Goal: Information Seeking & Learning: Learn about a topic

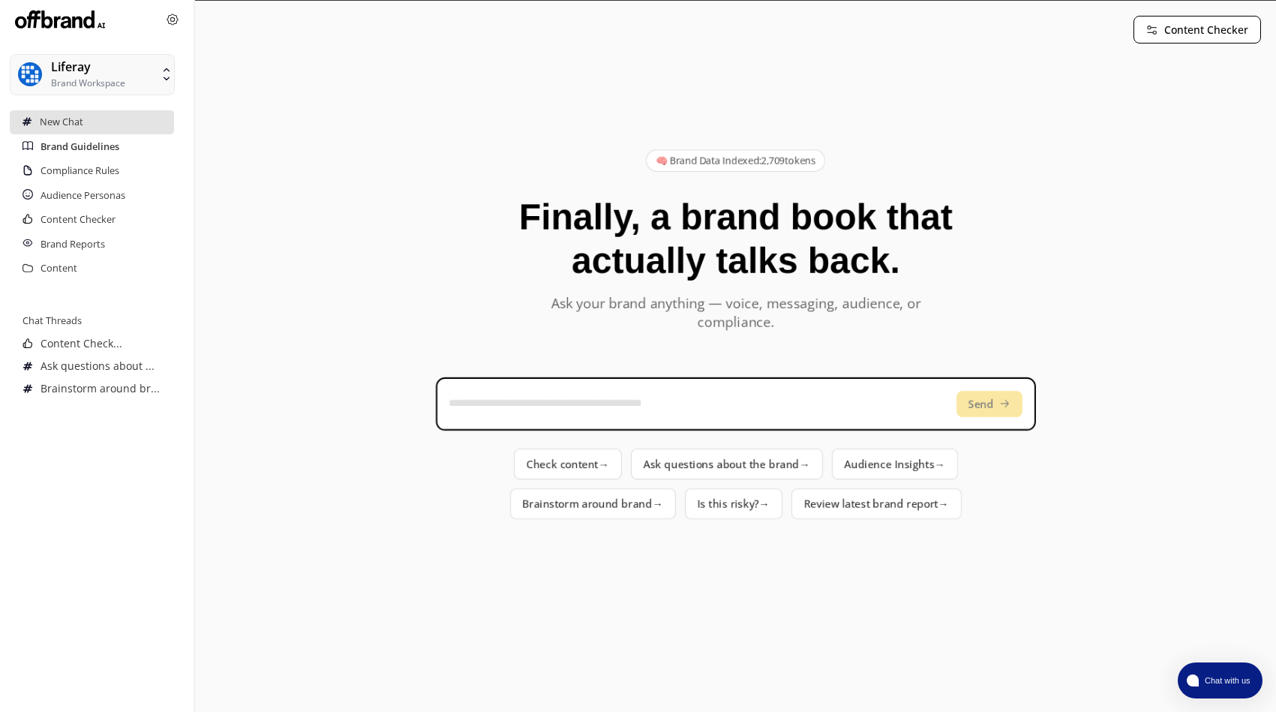
click at [64, 141] on h2 "Brand Guidelines" at bounding box center [79, 147] width 79 height 24
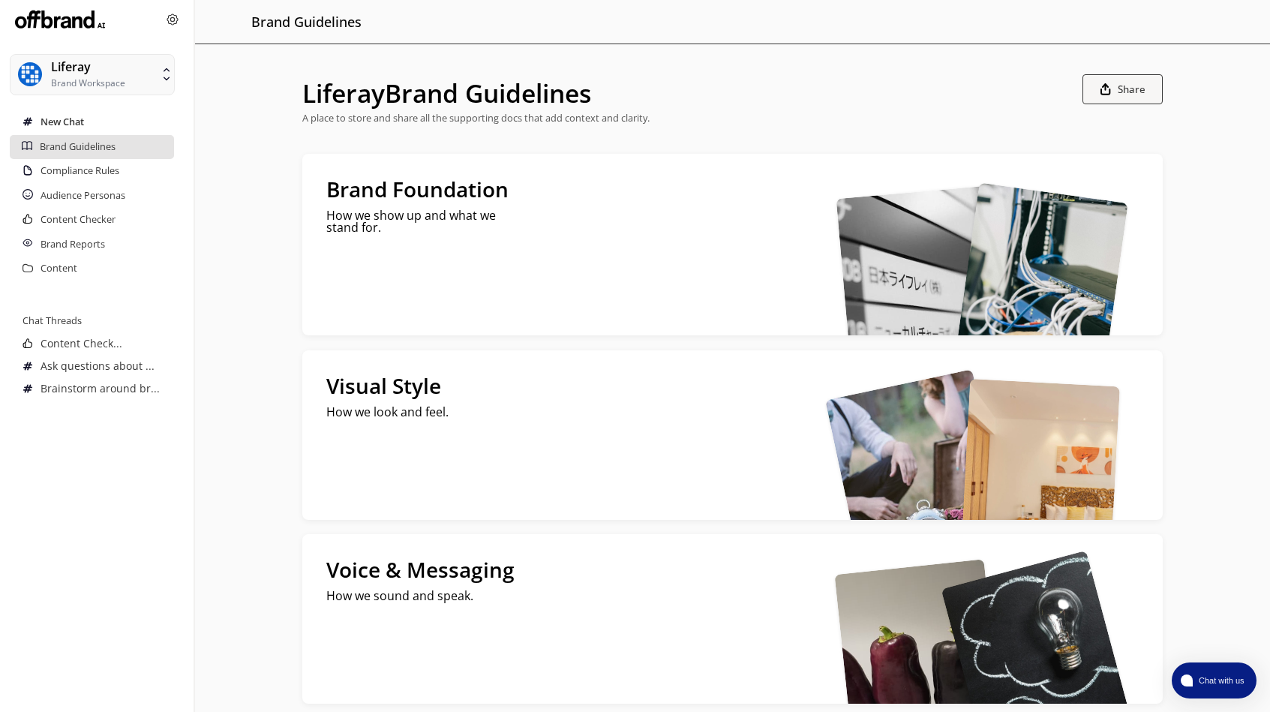
click at [79, 122] on h2 "New Chat" at bounding box center [61, 122] width 43 height 24
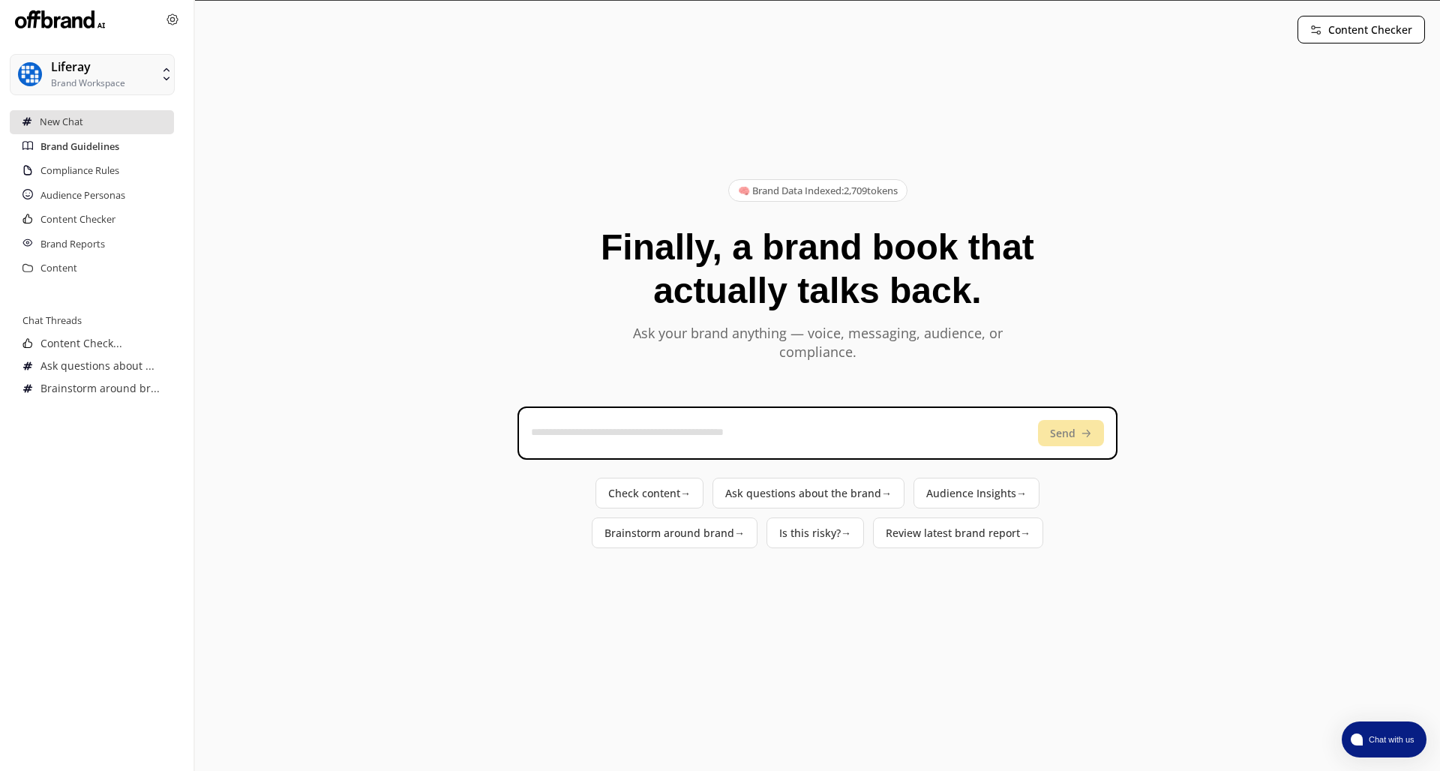
click at [92, 146] on h2 "Brand Guidelines" at bounding box center [79, 147] width 79 height 24
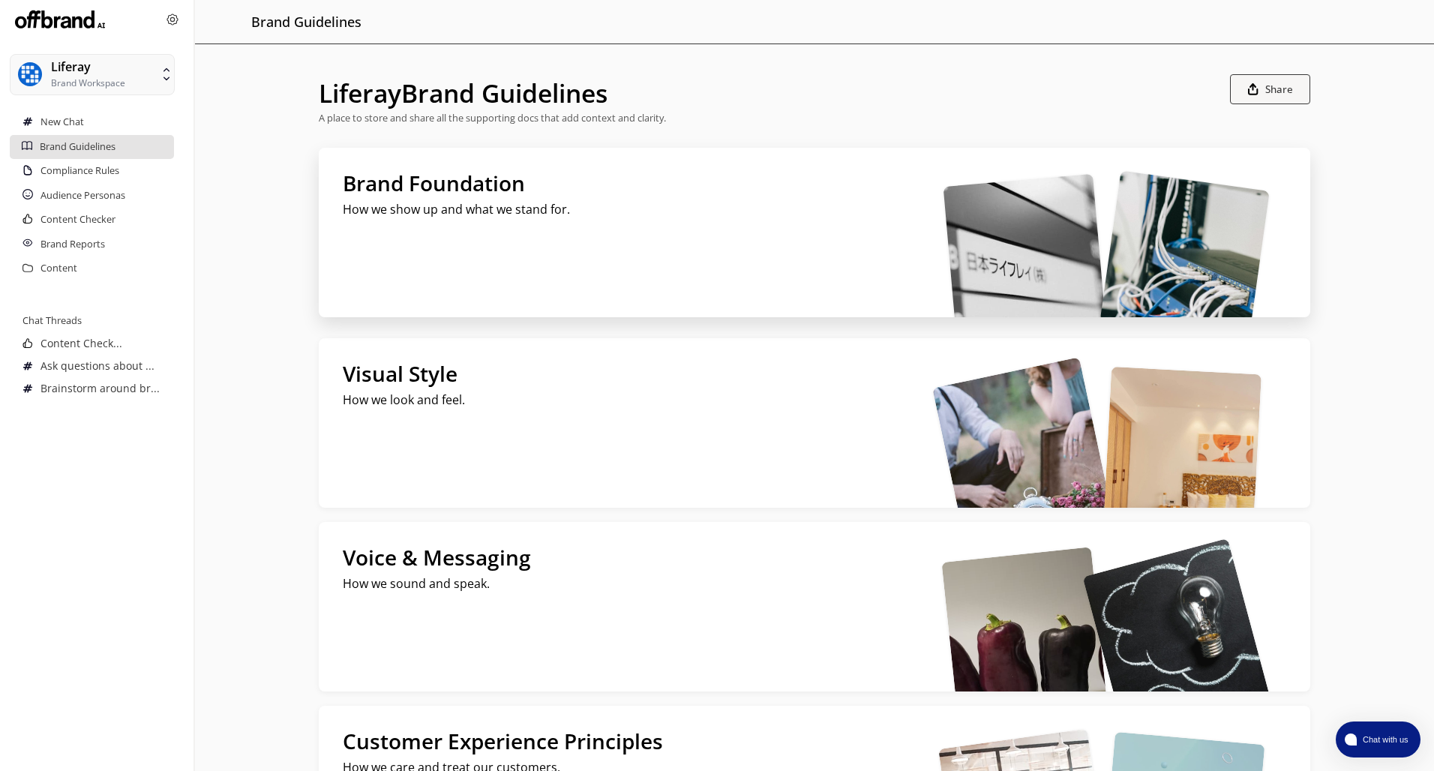
click at [676, 266] on div "Brand Foundation How we show up and what we stand for." at bounding box center [635, 232] width 633 height 169
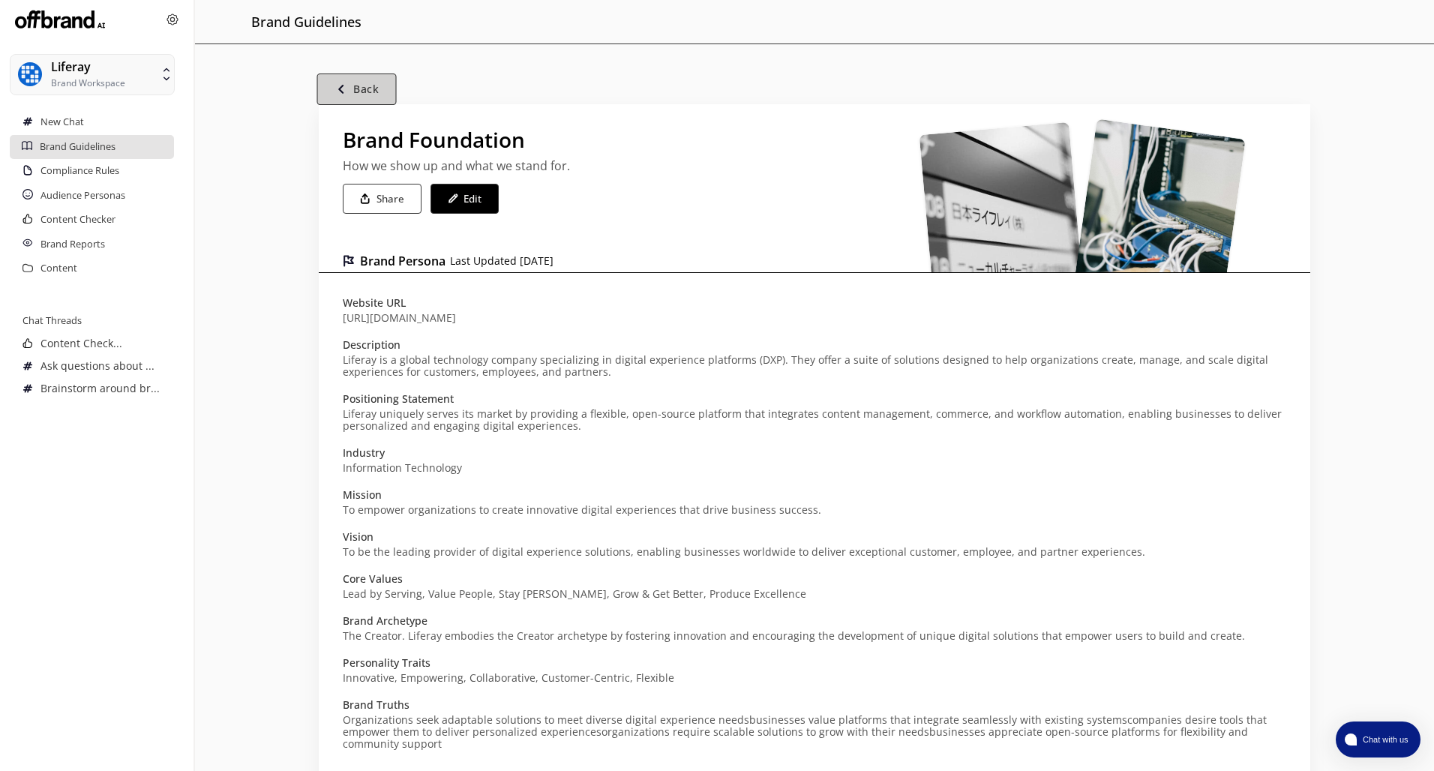
click at [342, 92] on img "button" at bounding box center [341, 89] width 13 height 13
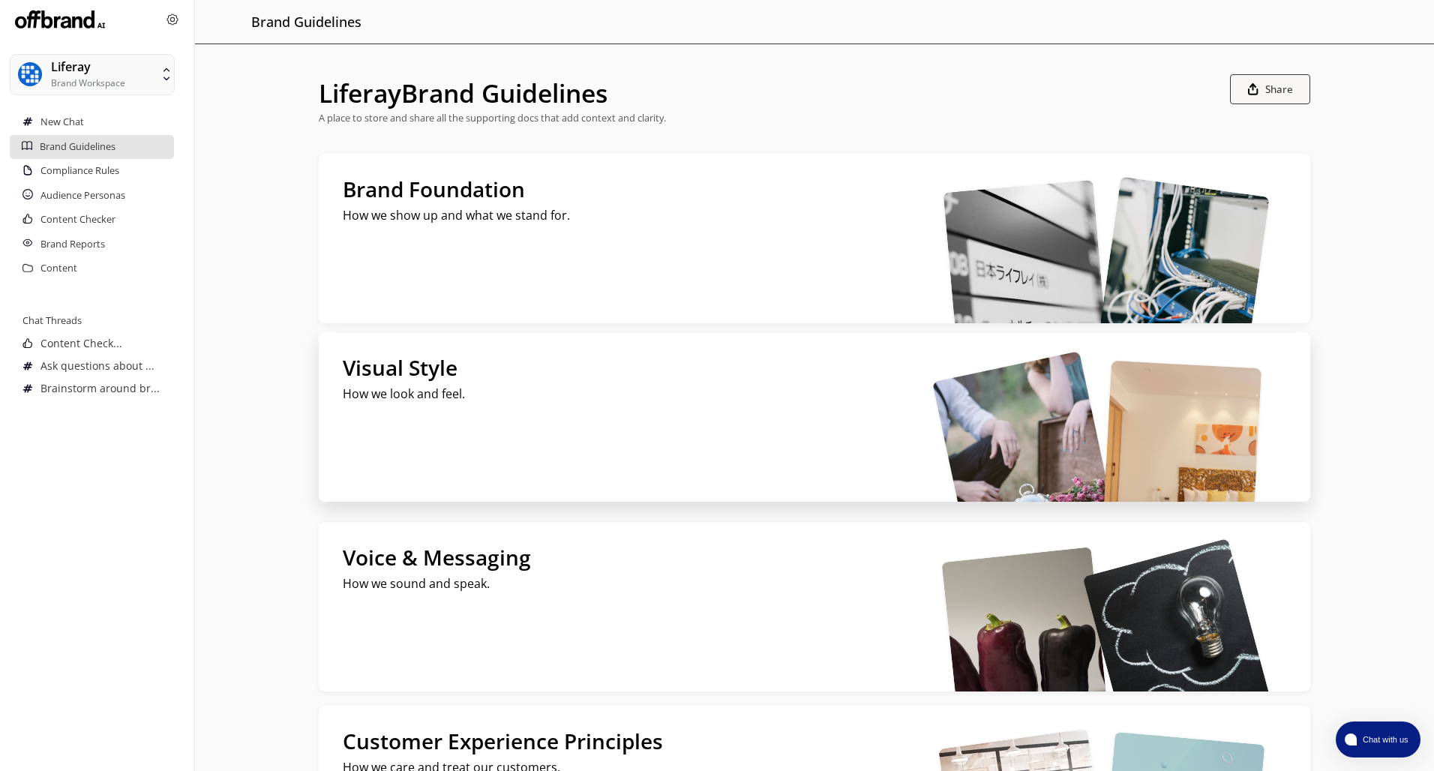
click at [538, 469] on div "Visual Style How we look and feel." at bounding box center [635, 416] width 633 height 169
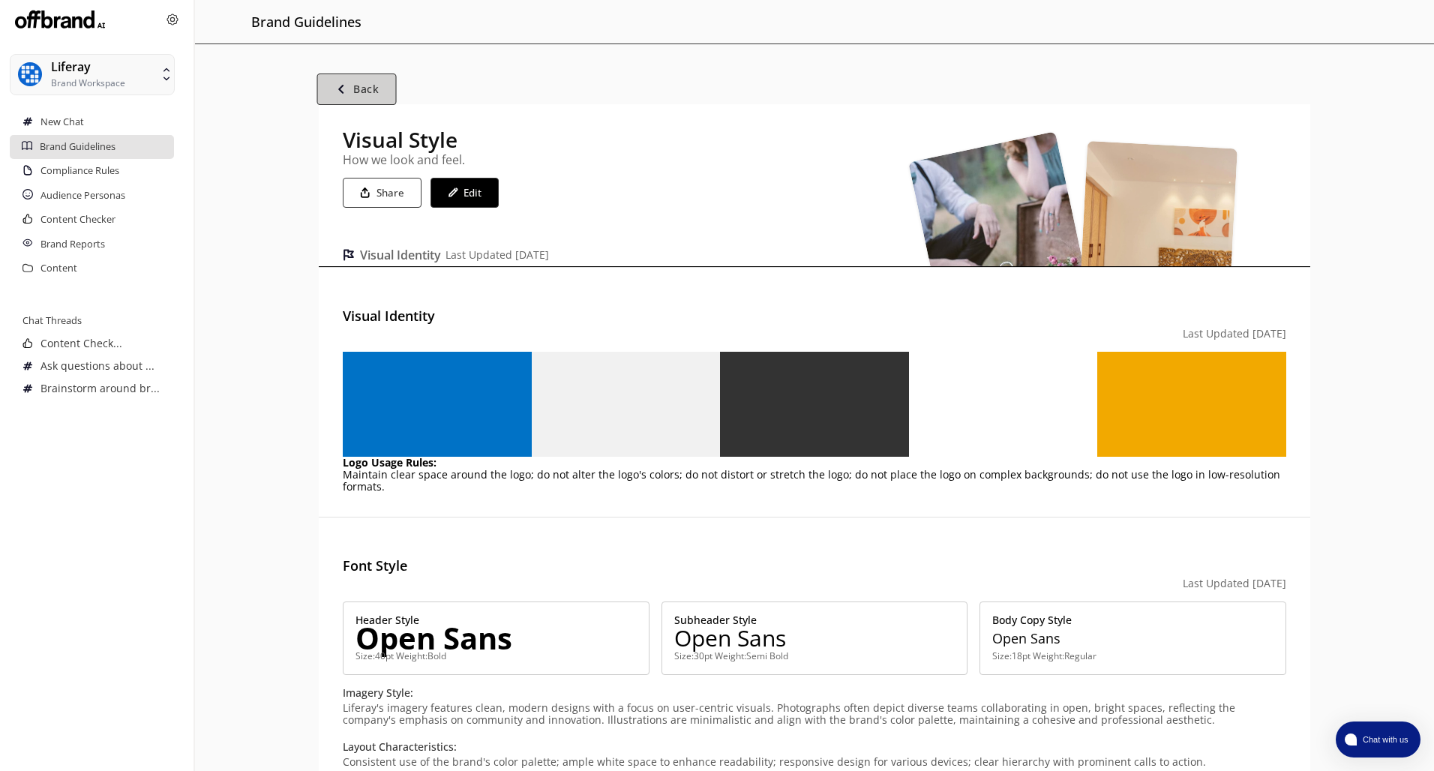
click at [350, 82] on button "Back" at bounding box center [356, 88] width 79 height 31
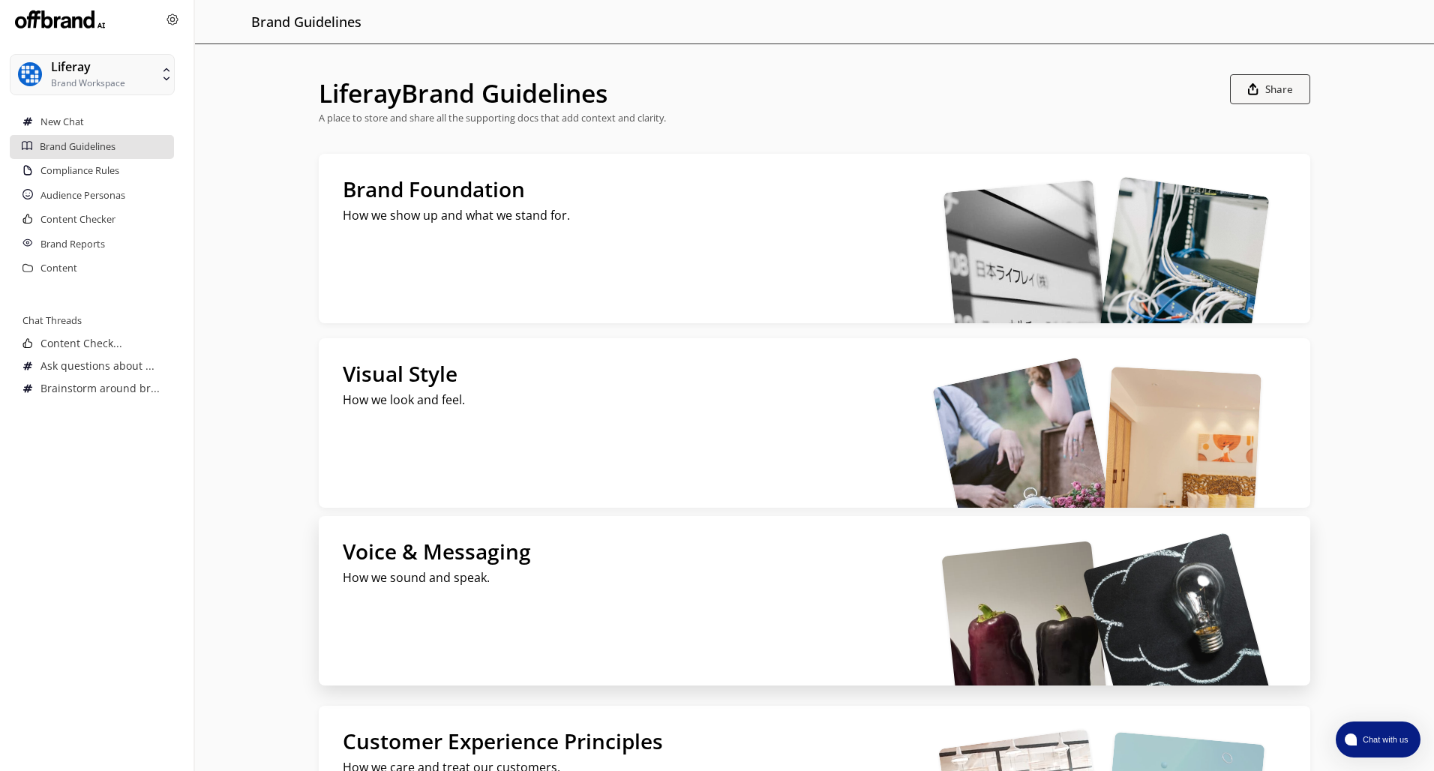
click at [620, 613] on div "Voice & Messaging How we sound and speak." at bounding box center [635, 600] width 633 height 169
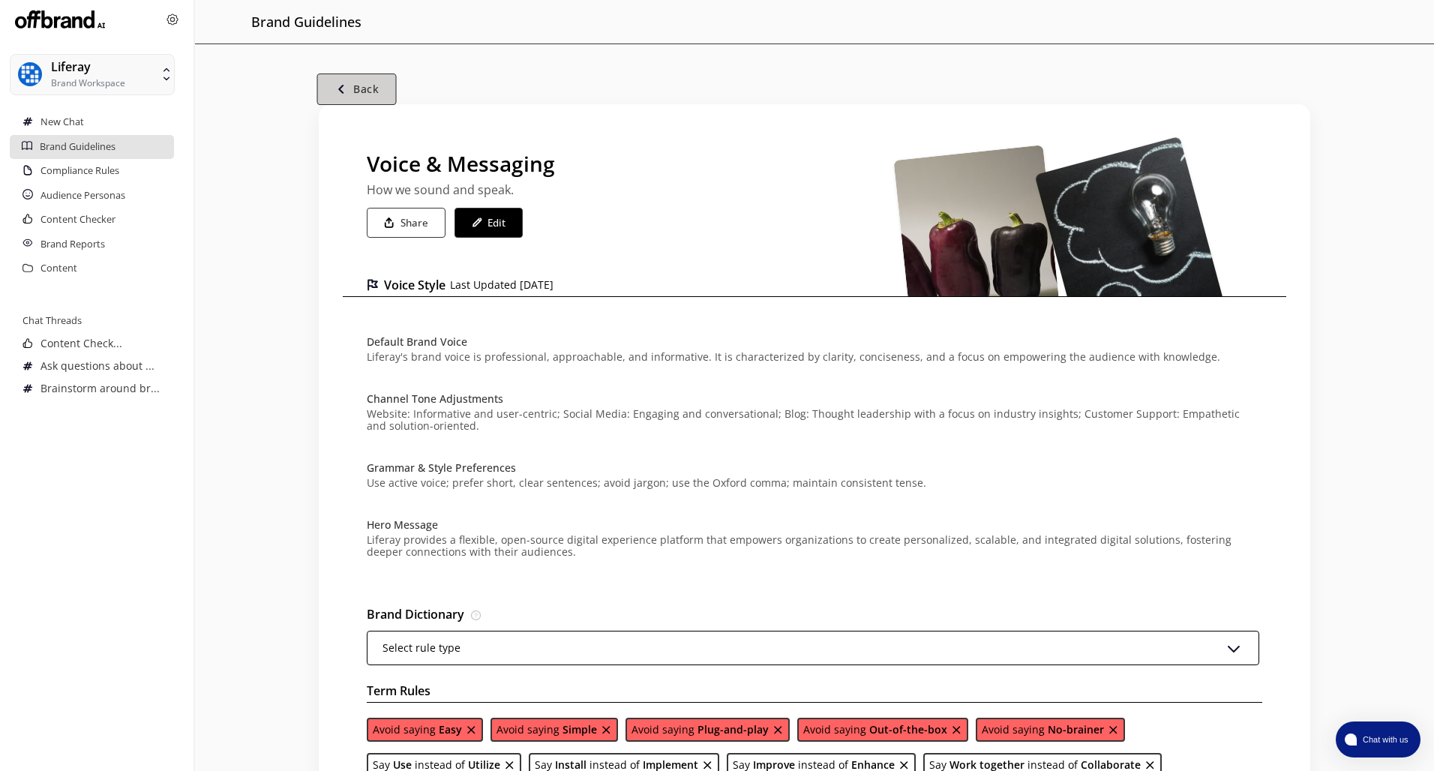
click at [355, 92] on b "Back" at bounding box center [366, 89] width 25 height 14
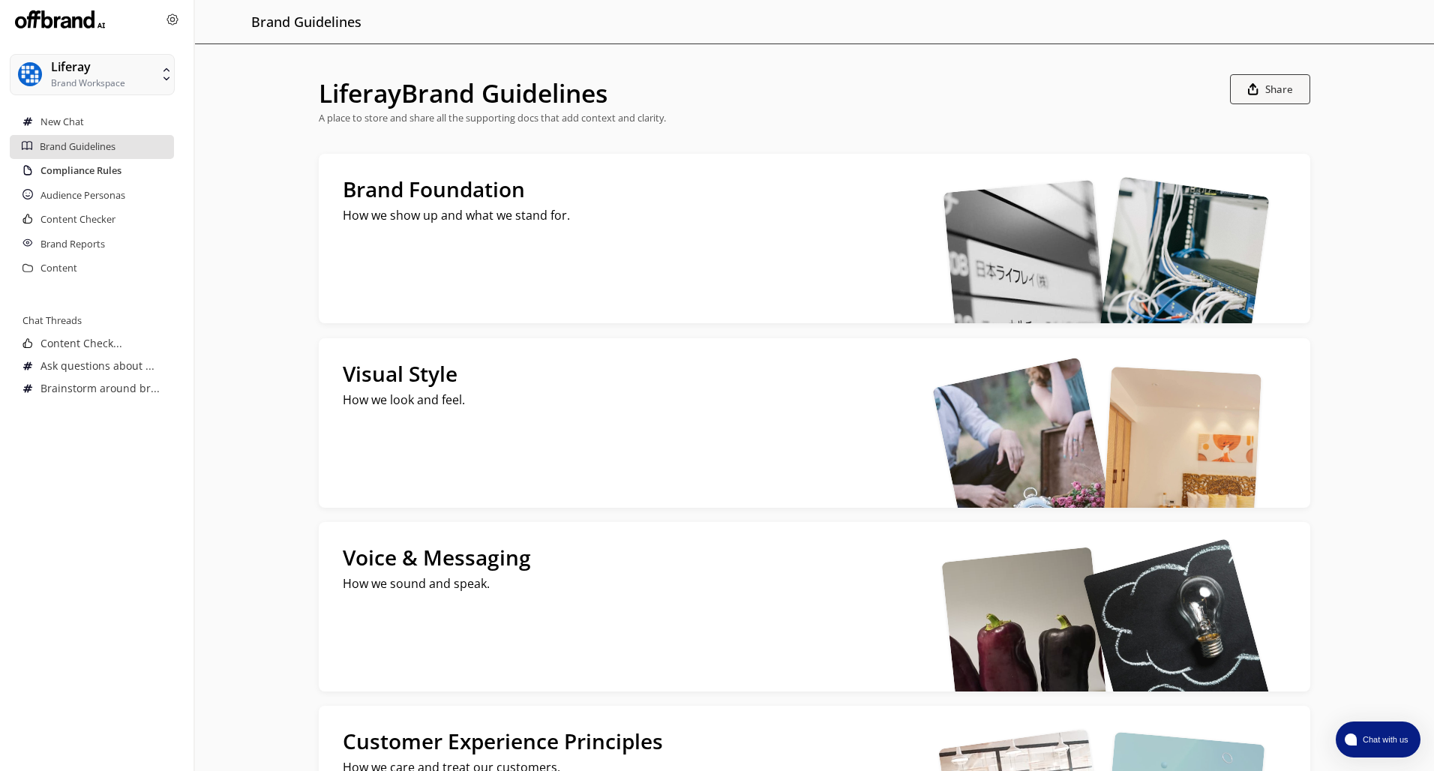
click at [96, 161] on h2 "Compliance Rules" at bounding box center [80, 171] width 81 height 24
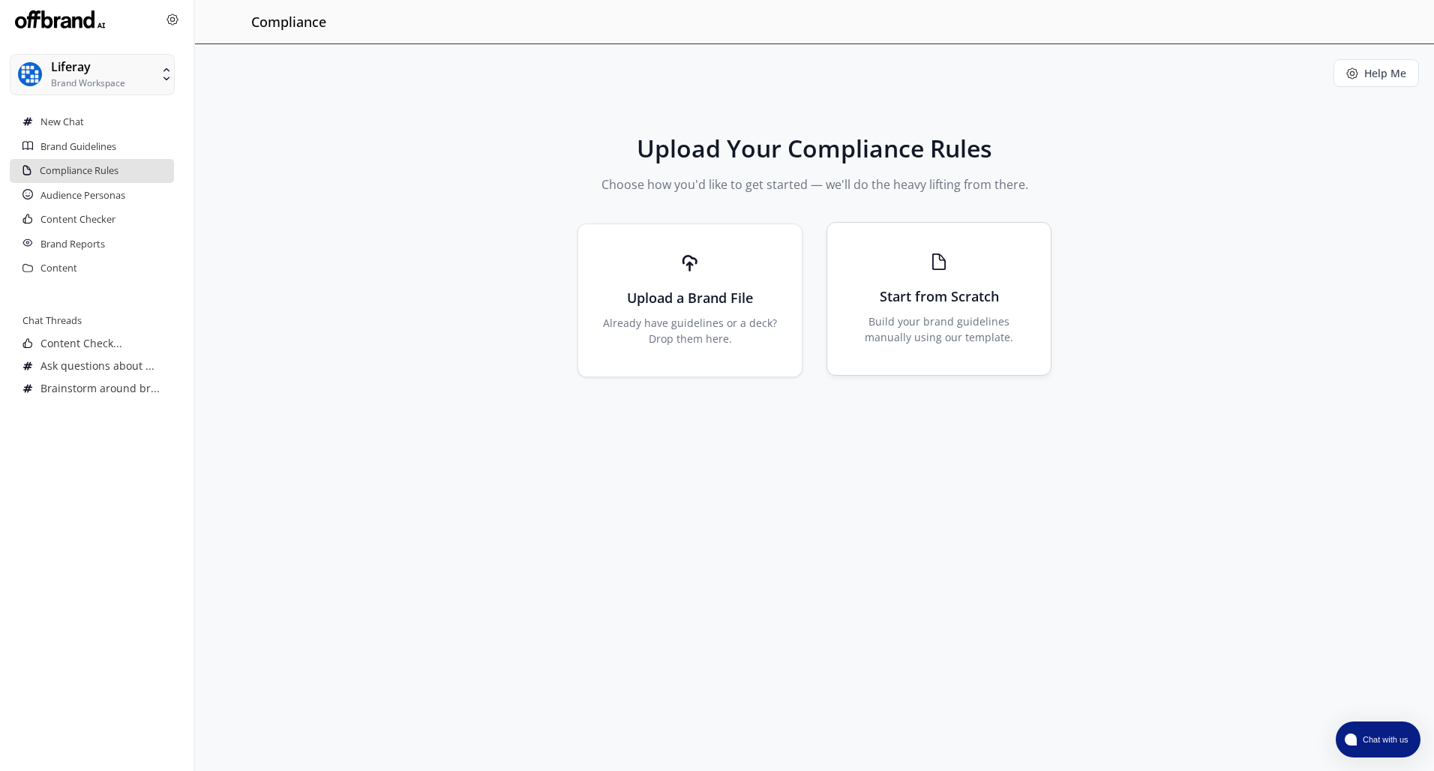
click at [986, 307] on div "Start from Scratch Build your brand guidelines manually using our template." at bounding box center [938, 299] width 225 height 154
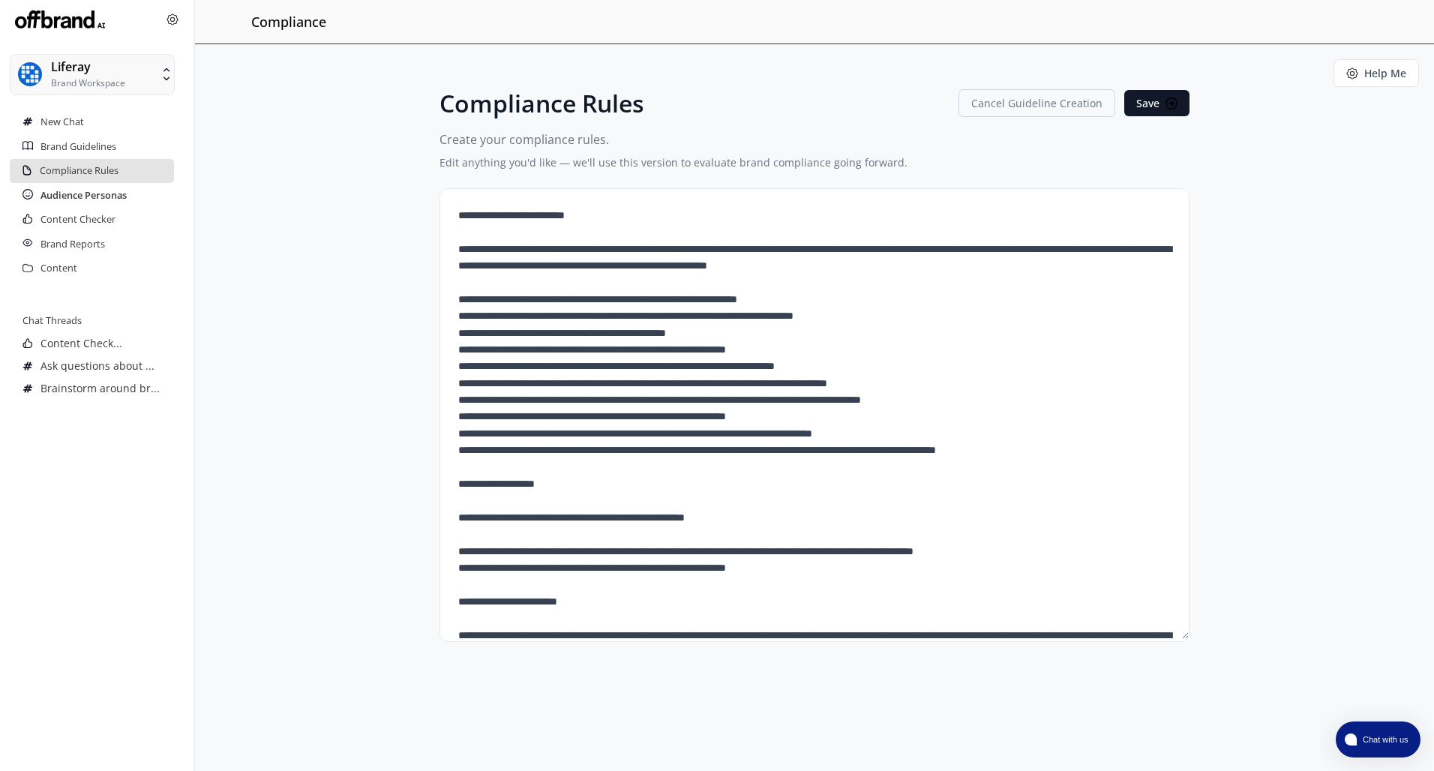
click at [113, 193] on h2 "Audience Personas" at bounding box center [83, 196] width 86 height 24
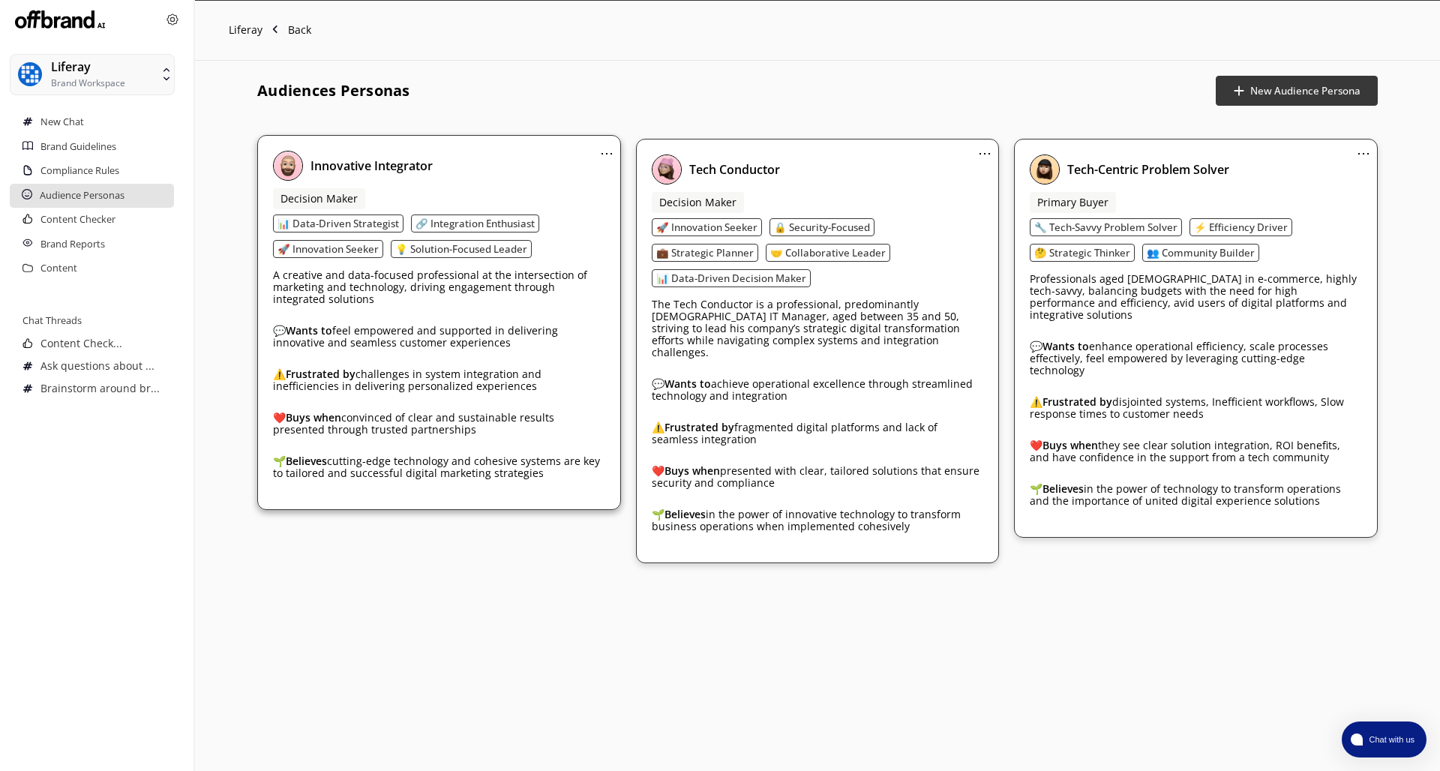
click at [406, 356] on div "A creative and data-focused professional at the intersection of marketing and t…" at bounding box center [439, 379] width 332 height 229
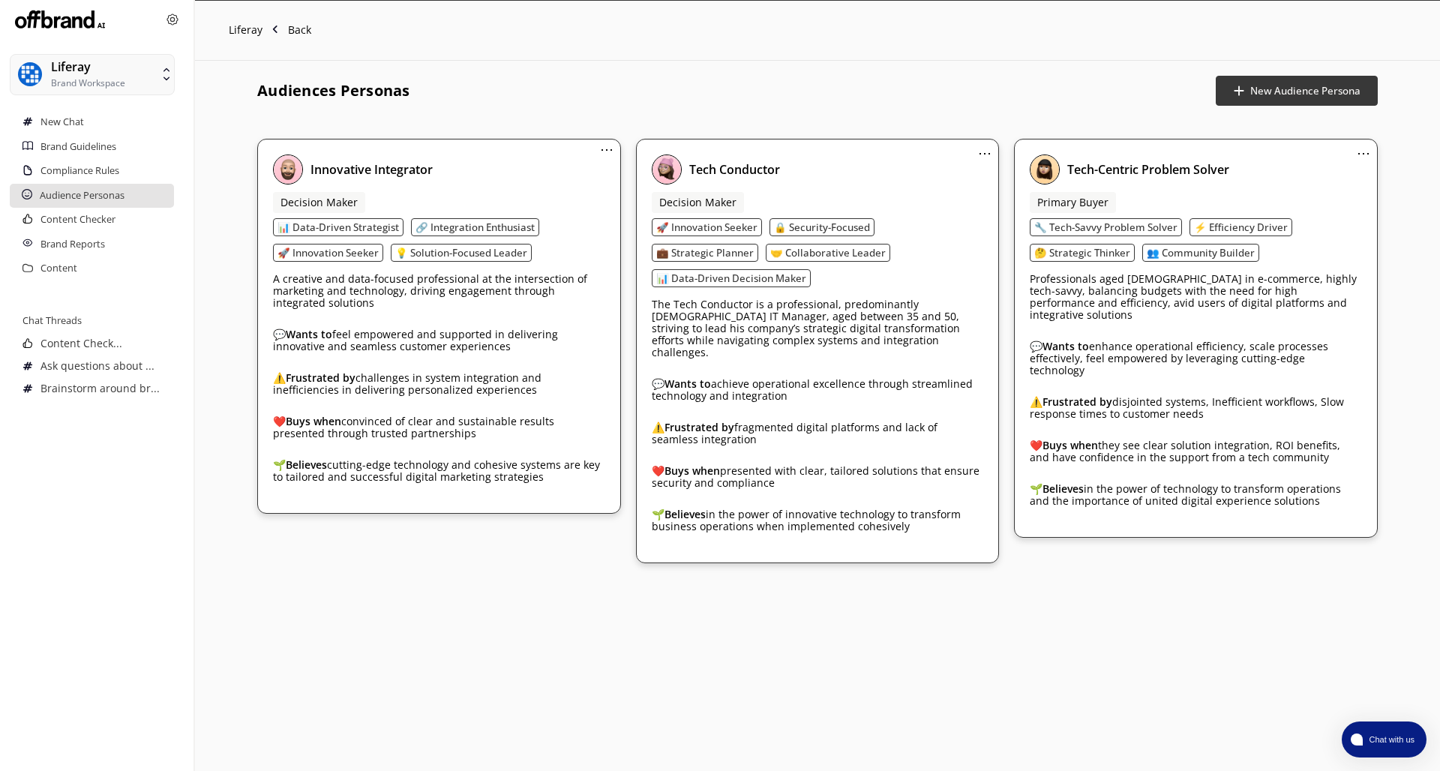
click at [607, 151] on span "⋯" at bounding box center [606, 148] width 13 height 18
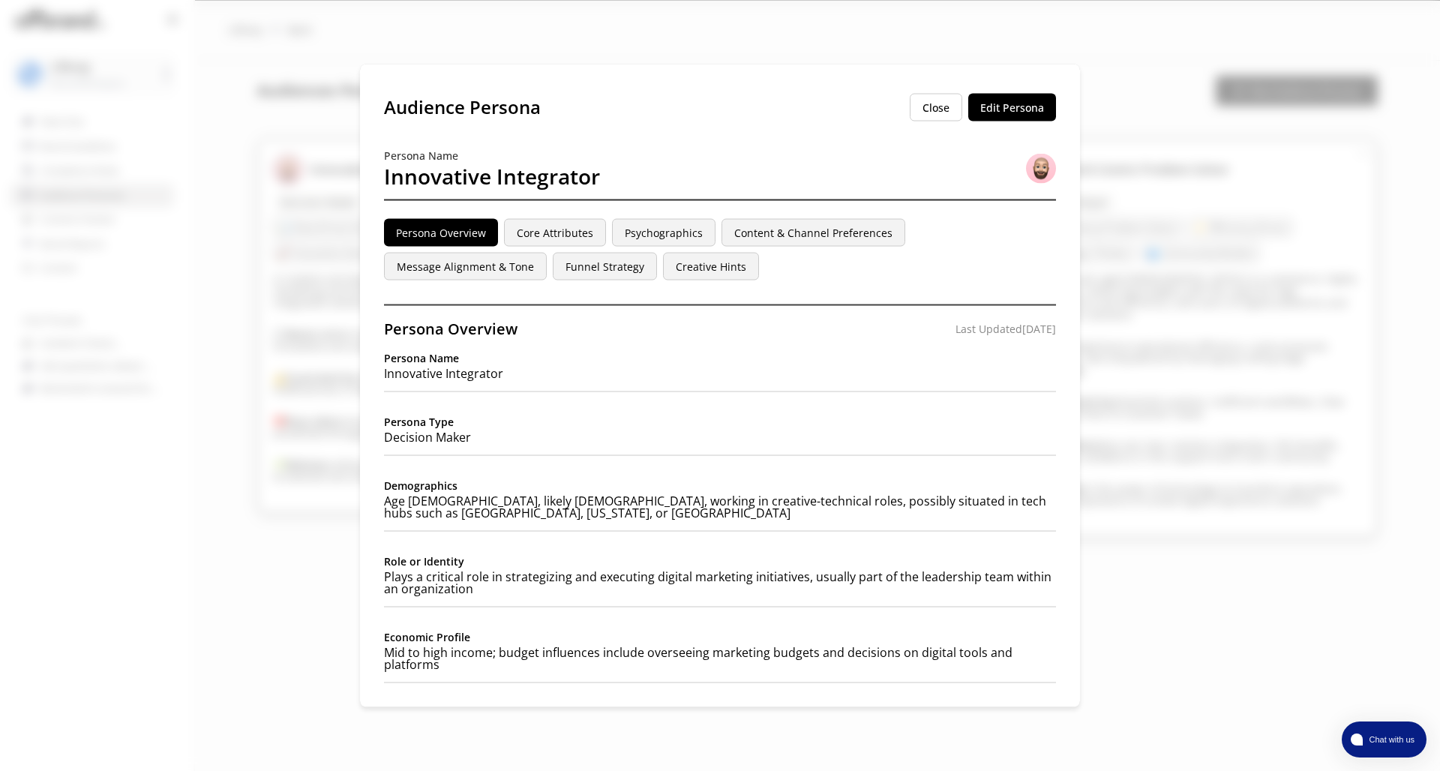
click at [564, 238] on button "Core Attributes" at bounding box center [555, 233] width 102 height 28
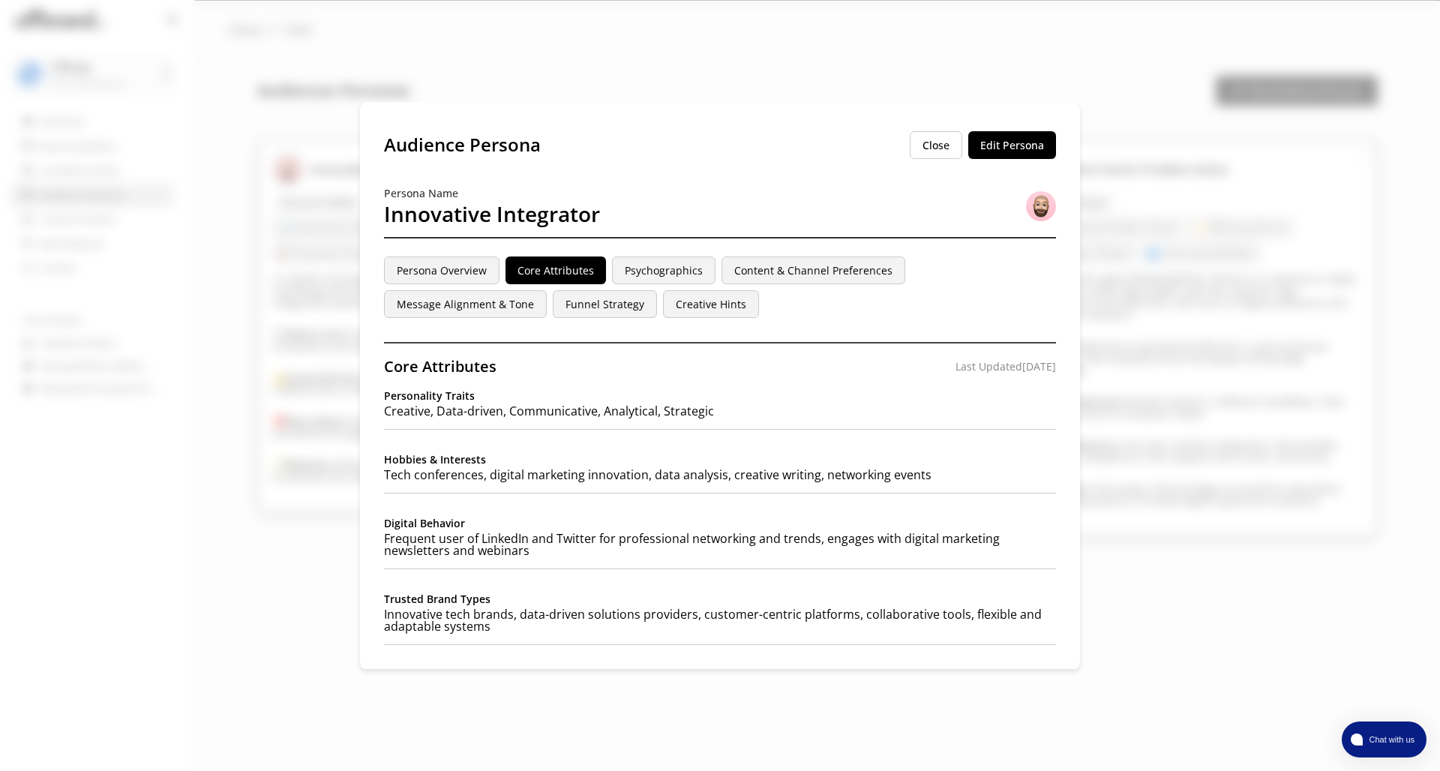
click at [659, 268] on button "Psychographics" at bounding box center [663, 270] width 103 height 28
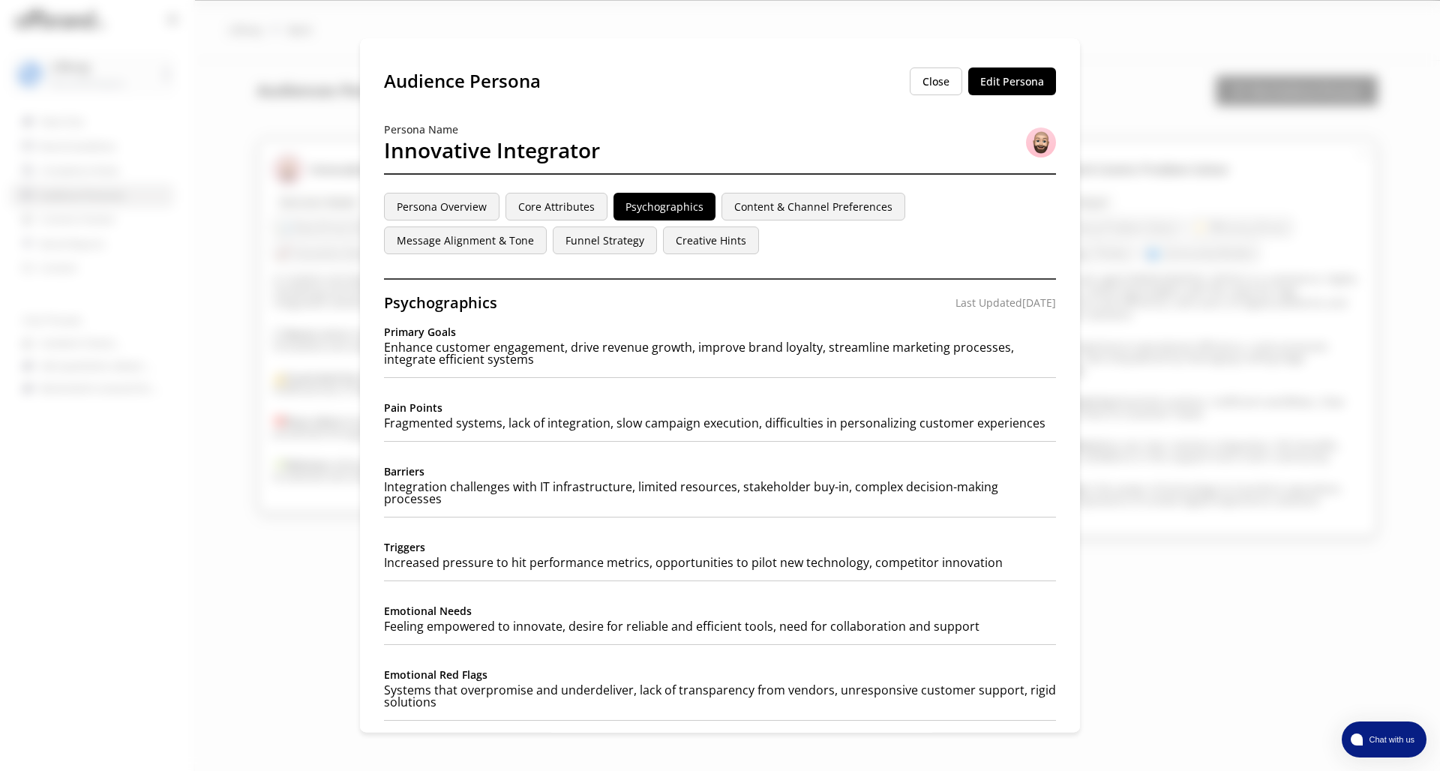
click at [826, 210] on button "Content & Channel Preferences" at bounding box center [813, 207] width 184 height 28
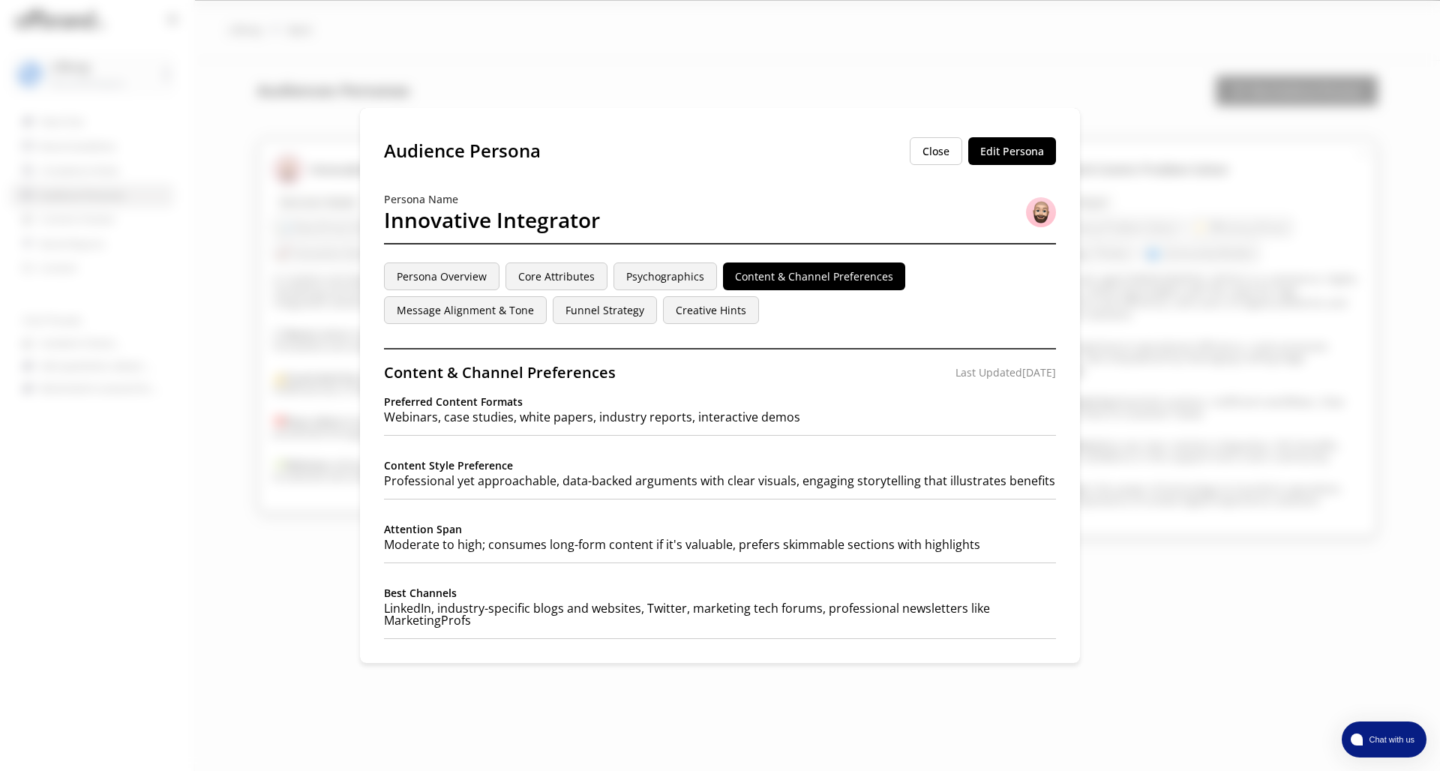
click at [475, 308] on button "Message Alignment & Tone" at bounding box center [465, 310] width 163 height 28
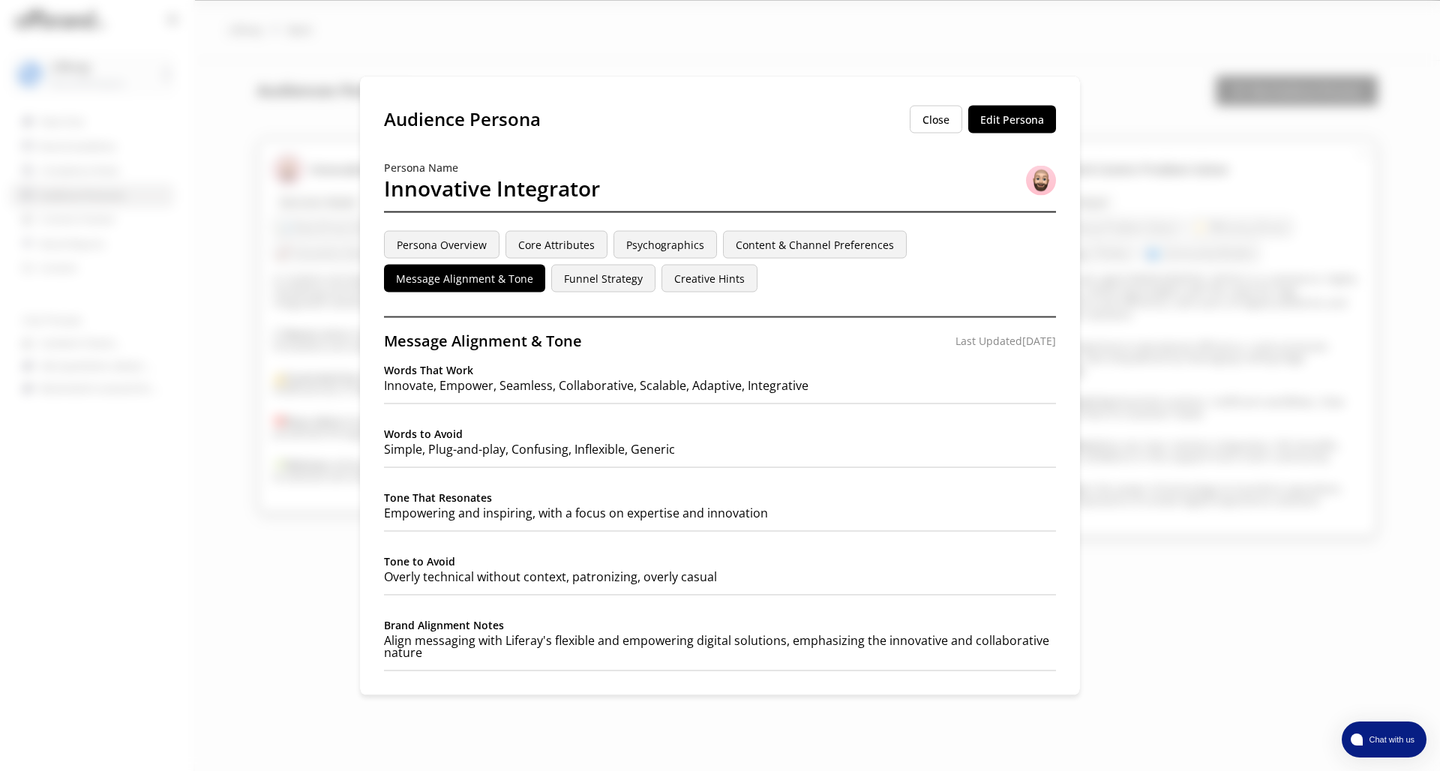
click at [584, 301] on div "Audience Persona Close Edit Persona Persona Name Innovative Integrator Persona …" at bounding box center [720, 385] width 720 height 619
click at [584, 274] on button "Funnel Strategy" at bounding box center [603, 279] width 104 height 28
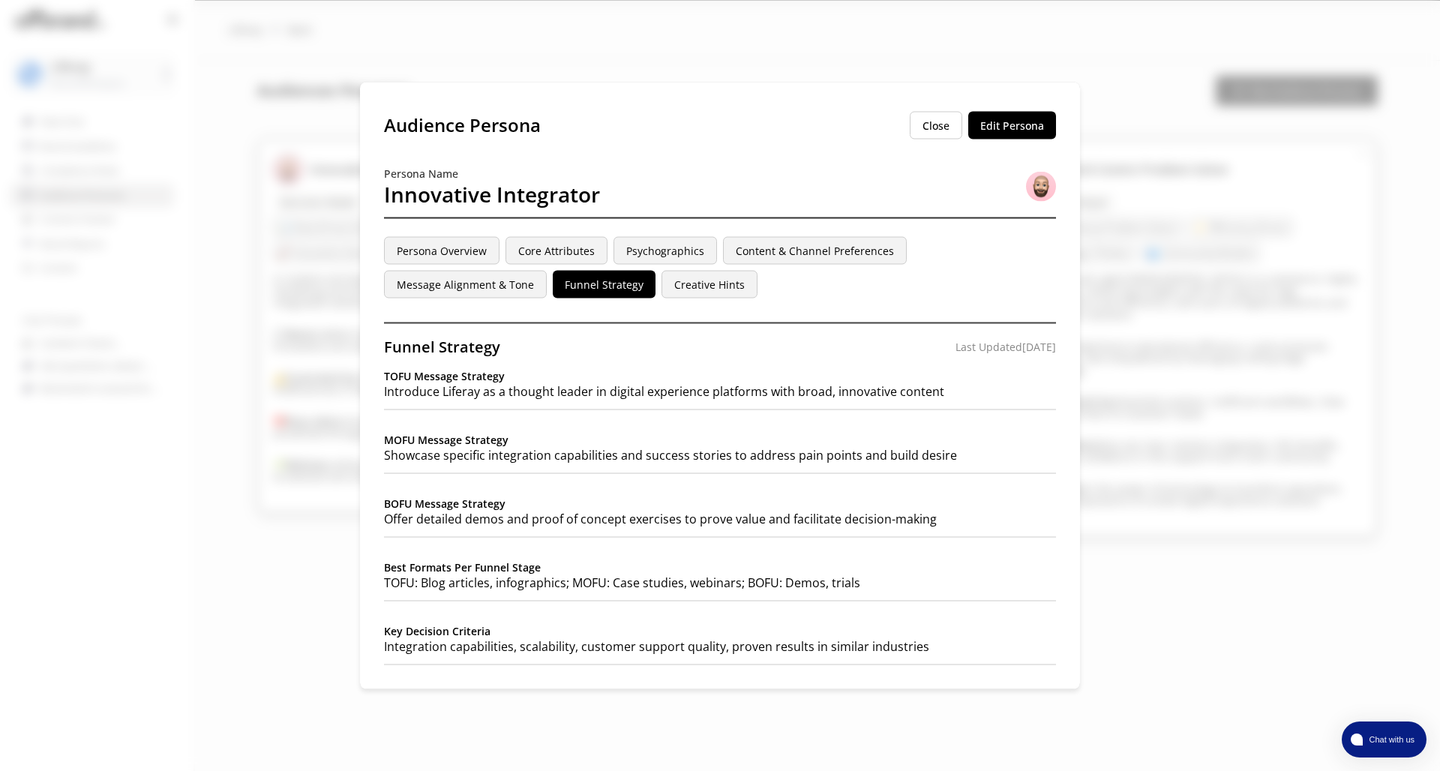
click at [722, 281] on button "Creative Hints" at bounding box center [709, 285] width 96 height 28
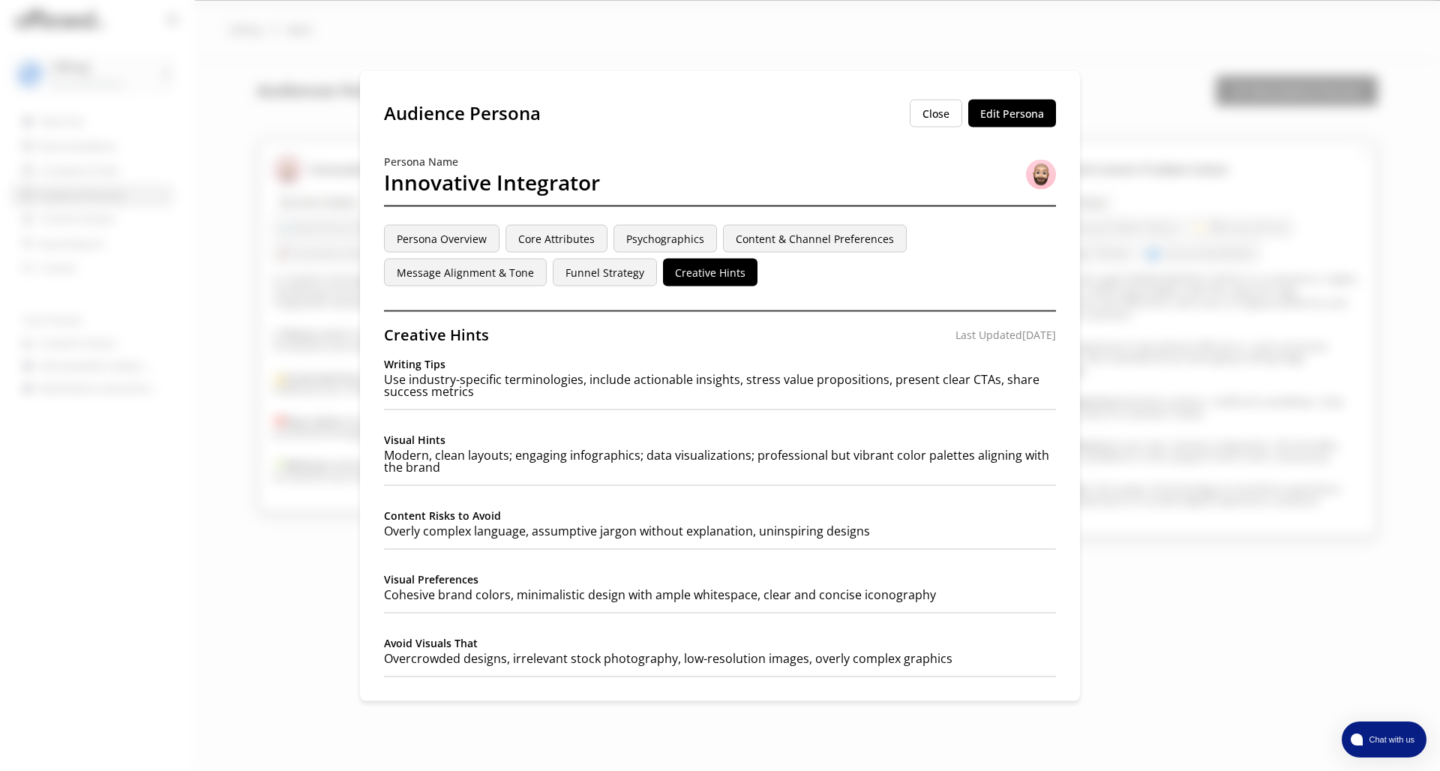
click at [472, 238] on button "Persona Overview" at bounding box center [441, 239] width 115 height 28
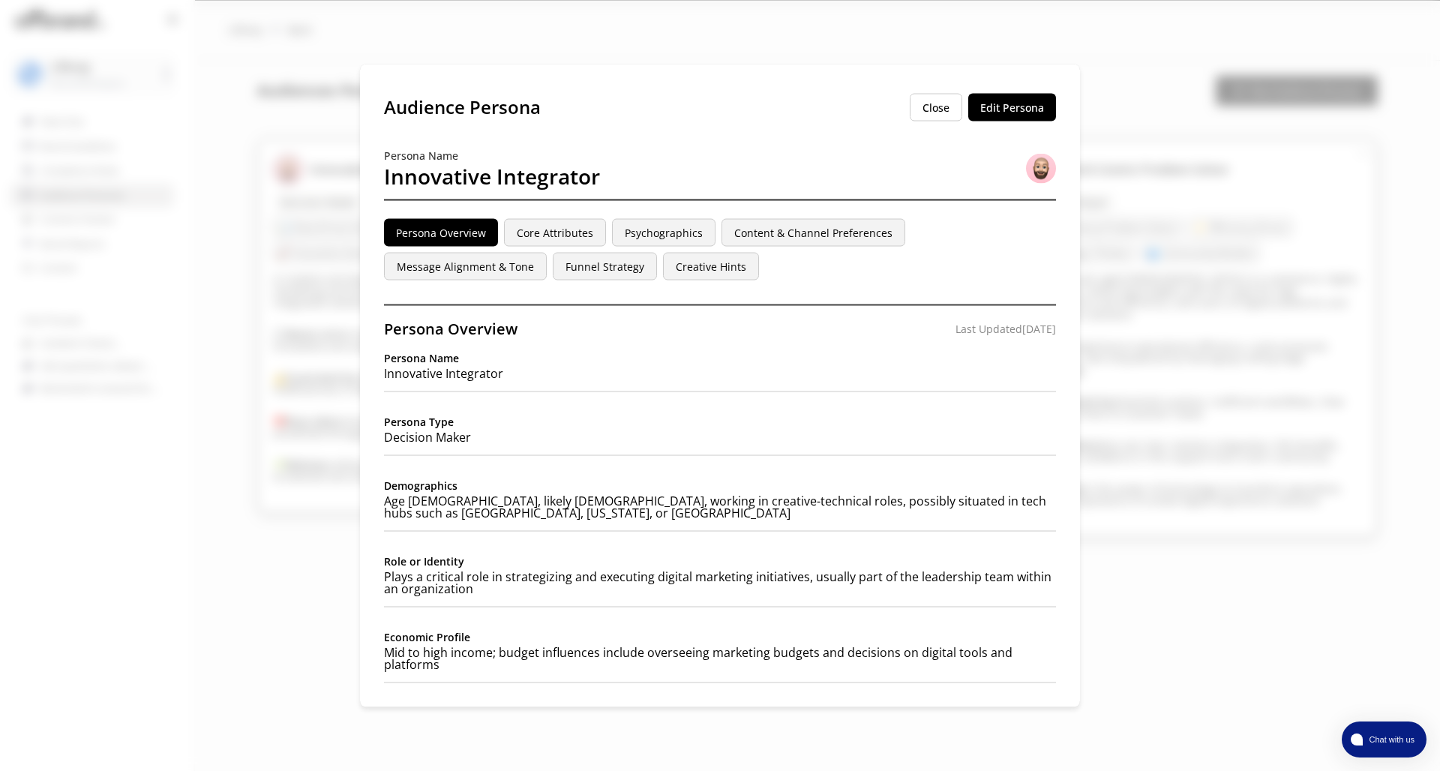
click at [541, 237] on button "Core Attributes" at bounding box center [555, 233] width 102 height 28
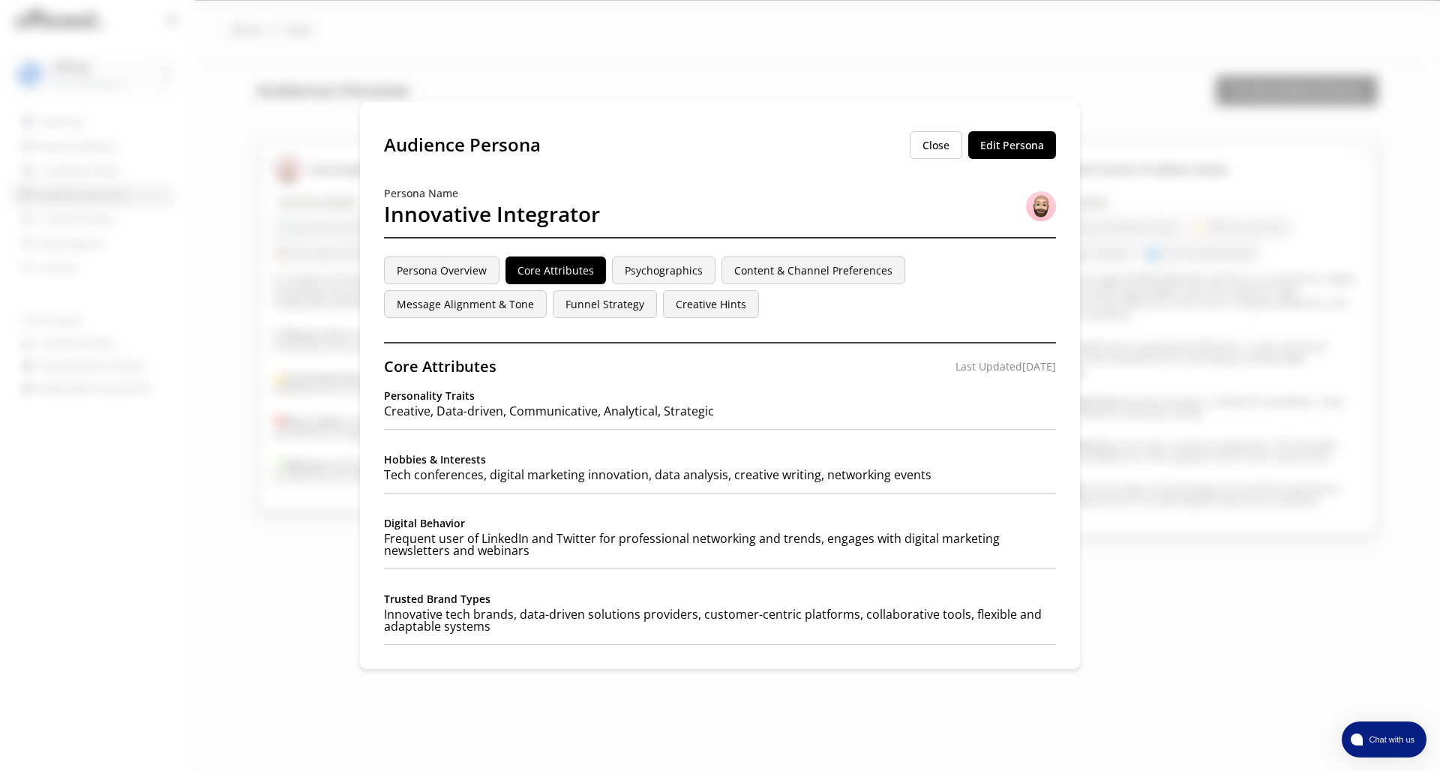
click at [681, 267] on button "Psychographics" at bounding box center [663, 270] width 103 height 28
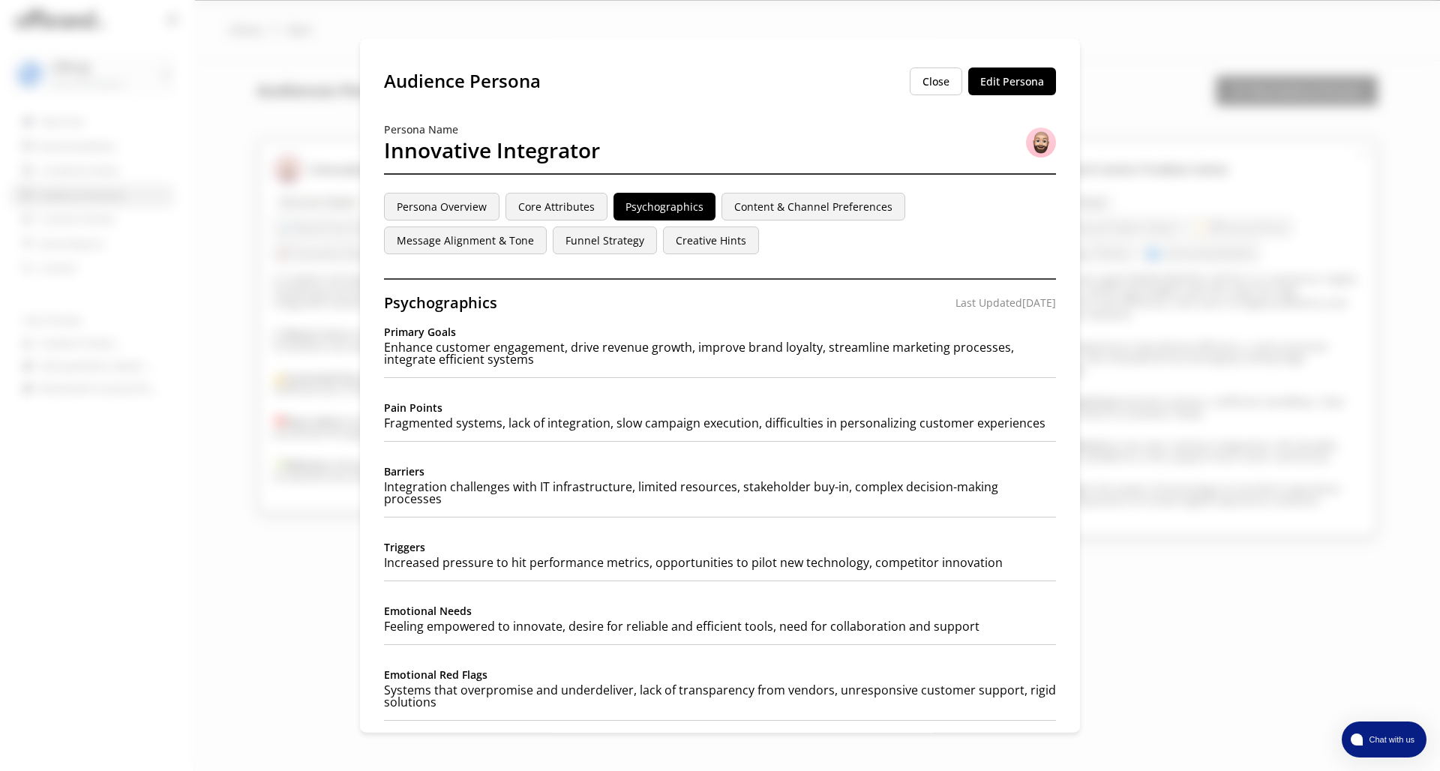
click at [584, 226] on div "Persona Overview Core Attributes Psychographics Content & Channel Preferences M…" at bounding box center [720, 223] width 672 height 61
click at [585, 239] on button "Funnel Strategy" at bounding box center [605, 240] width 104 height 28
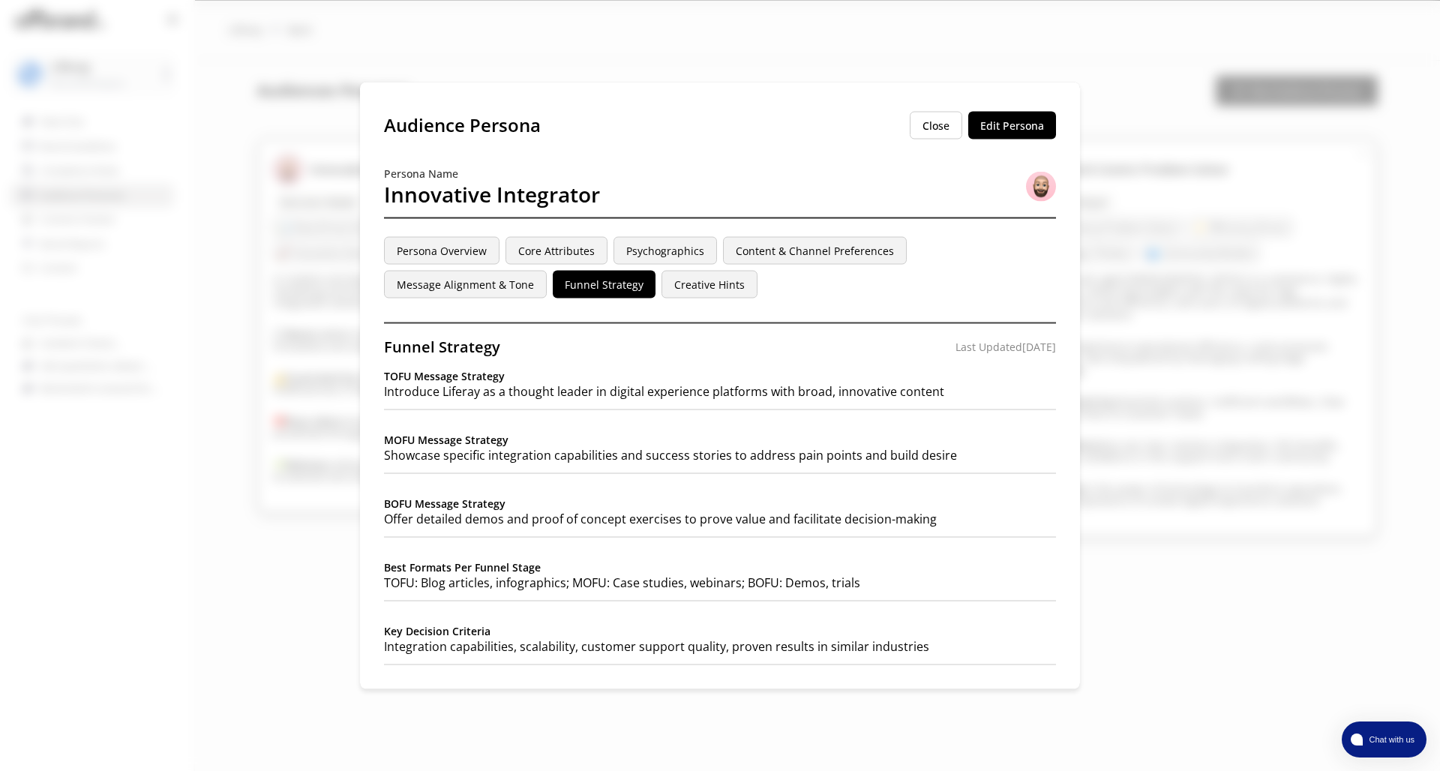
click at [730, 280] on button "Creative Hints" at bounding box center [709, 285] width 96 height 28
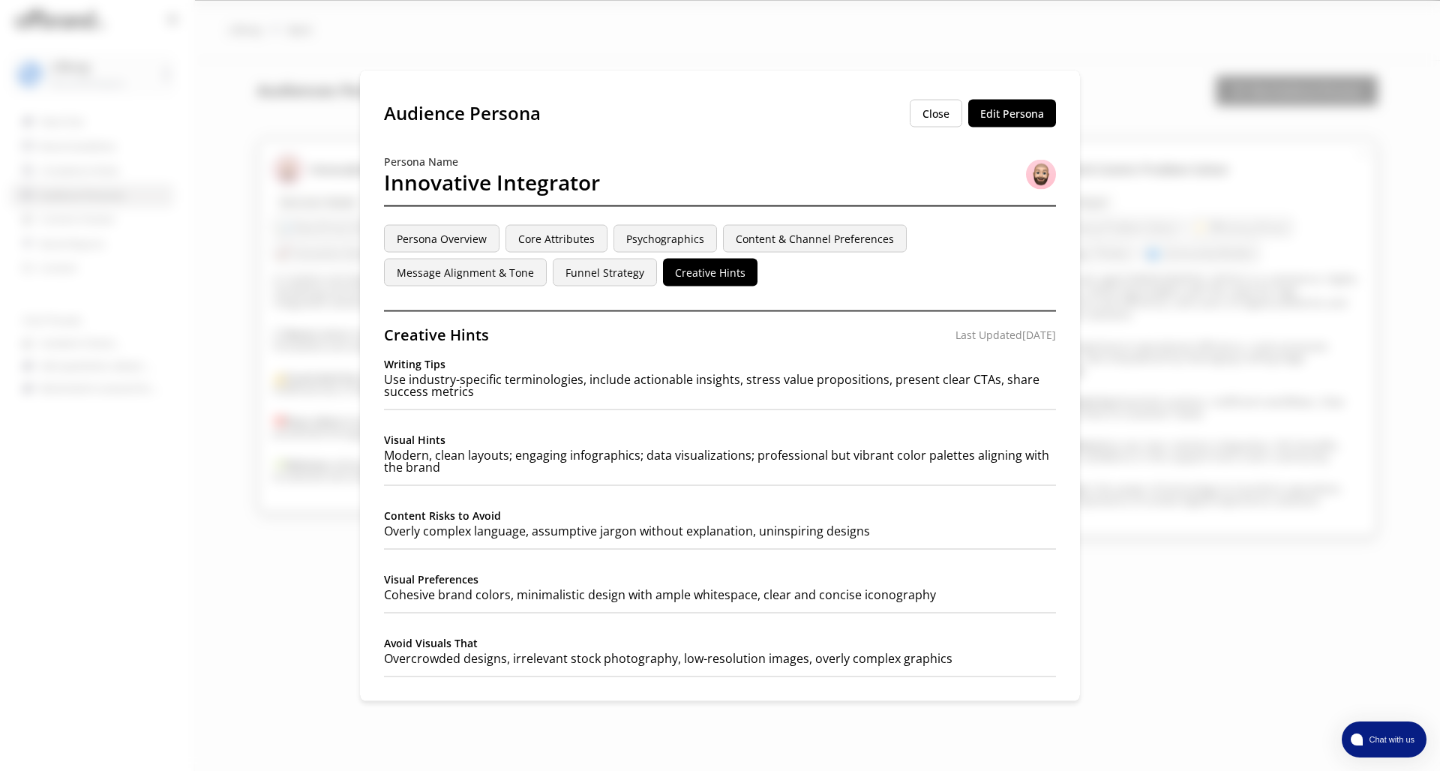
click at [512, 280] on button "Message Alignment & Tone" at bounding box center [465, 273] width 163 height 28
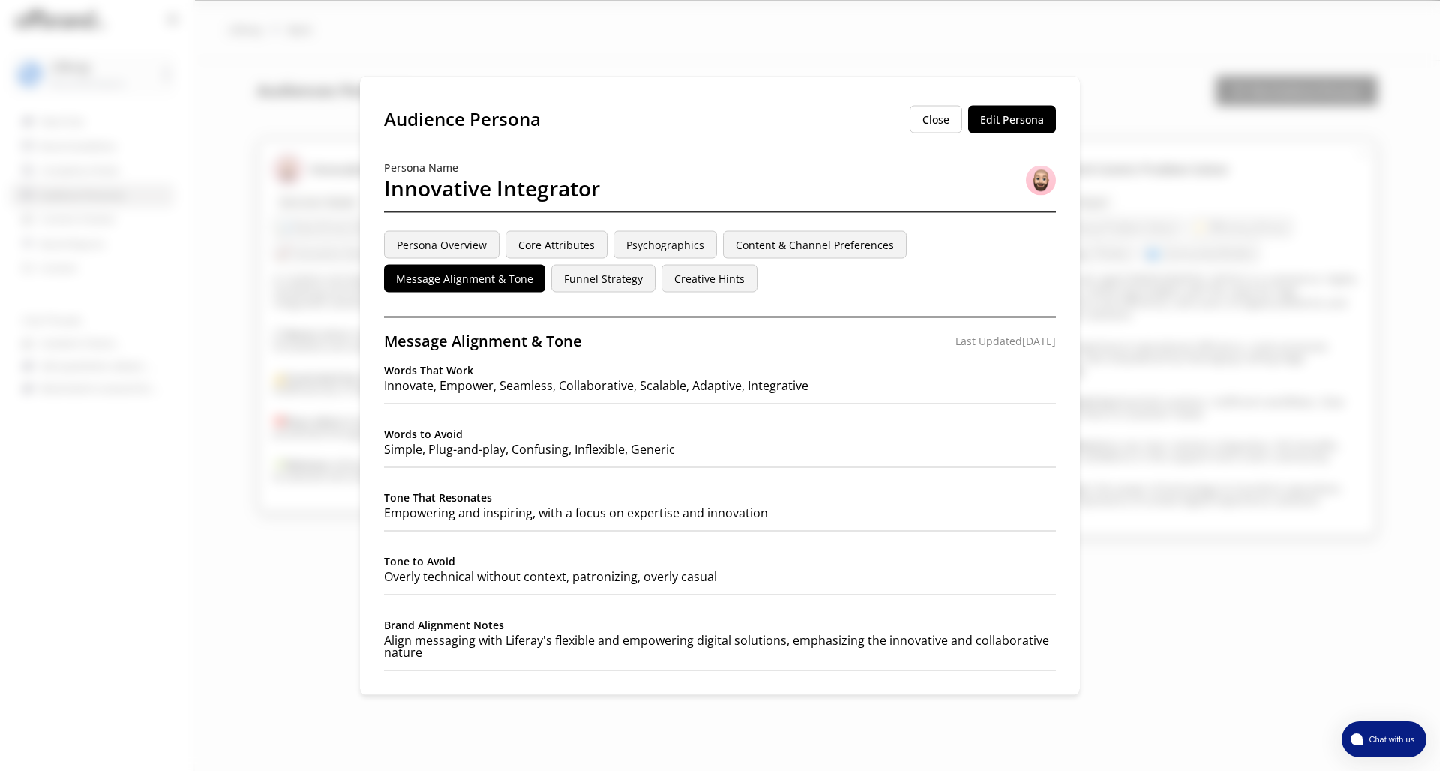
click at [218, 419] on div "Audience Persona Close Edit Persona Persona Name Innovative Integrator Persona …" at bounding box center [720, 385] width 1440 height 771
click at [922, 129] on button "Close" at bounding box center [936, 119] width 52 height 28
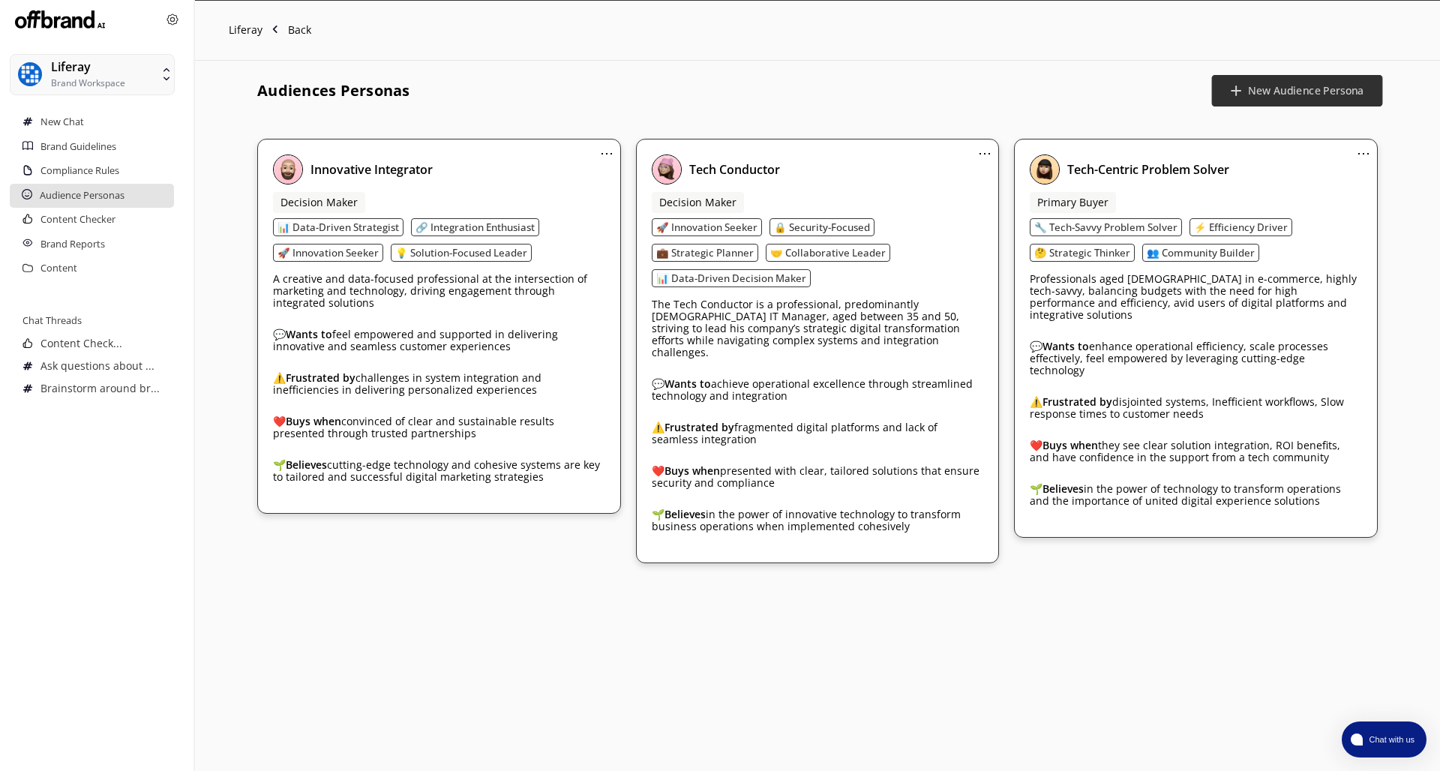
click at [1275, 86] on b "New Audience Persona" at bounding box center [1305, 91] width 115 height 14
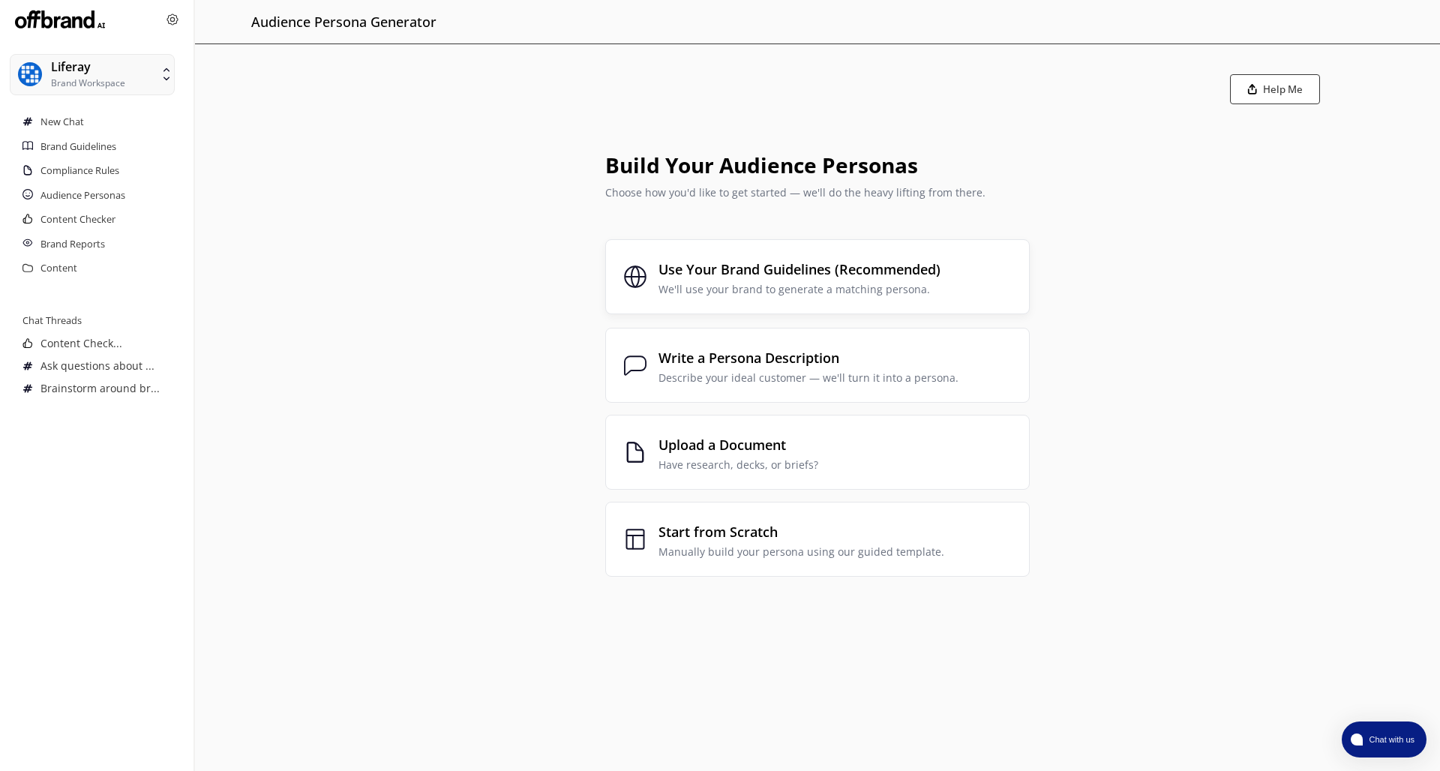
click at [817, 283] on p "We'll use your brand to generate a matching persona." at bounding box center [799, 289] width 282 height 12
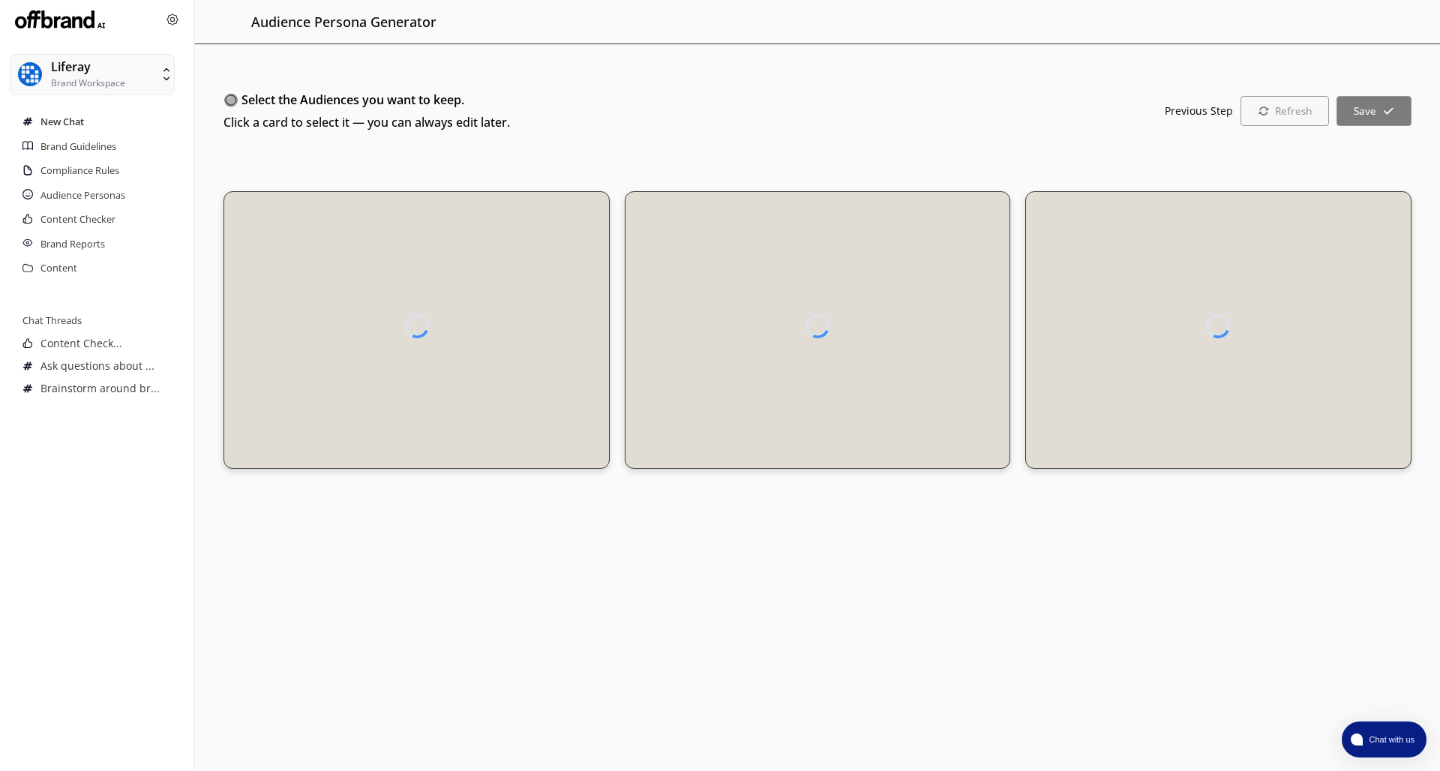
click at [64, 125] on h2 "New Chat" at bounding box center [61, 122] width 43 height 24
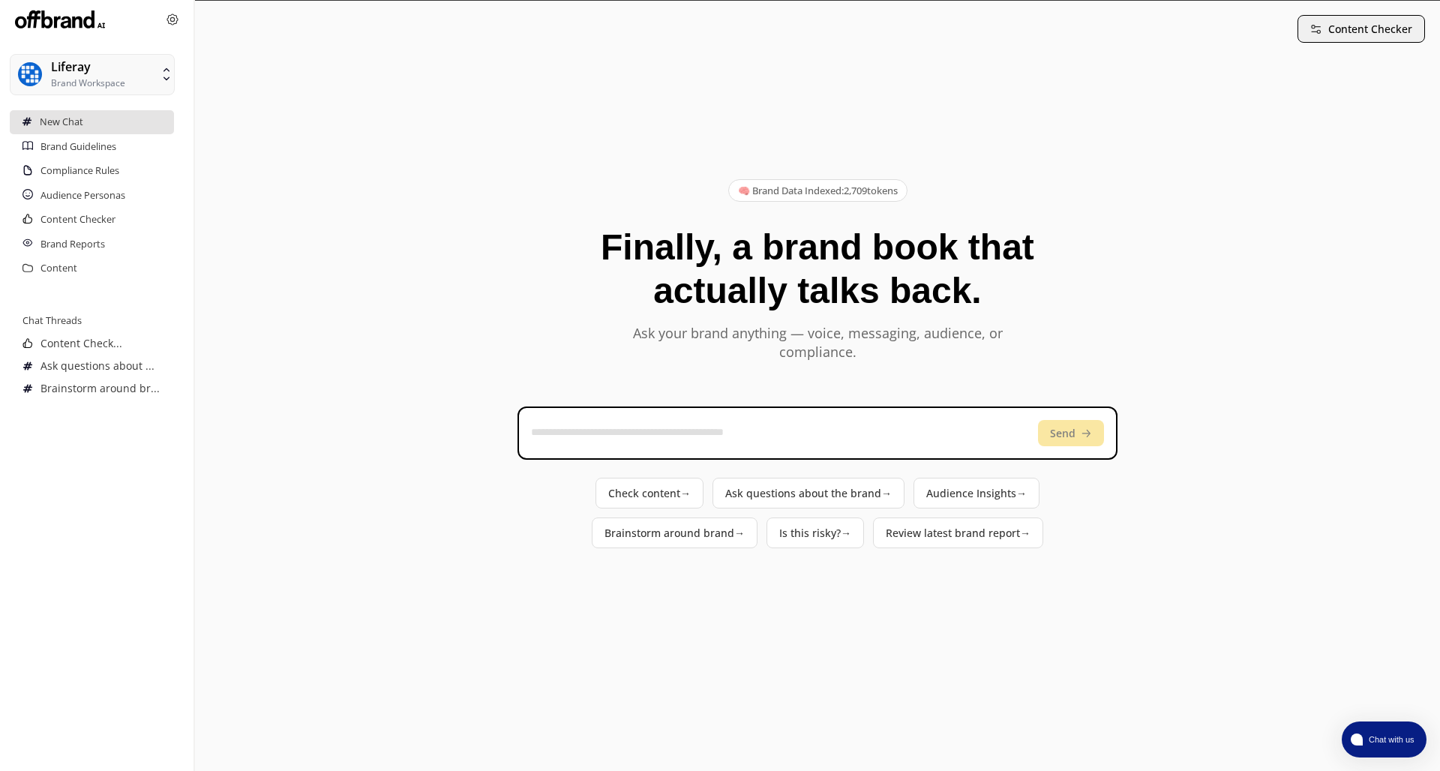
click at [1275, 34] on button "Content Checker" at bounding box center [1360, 29] width 127 height 28
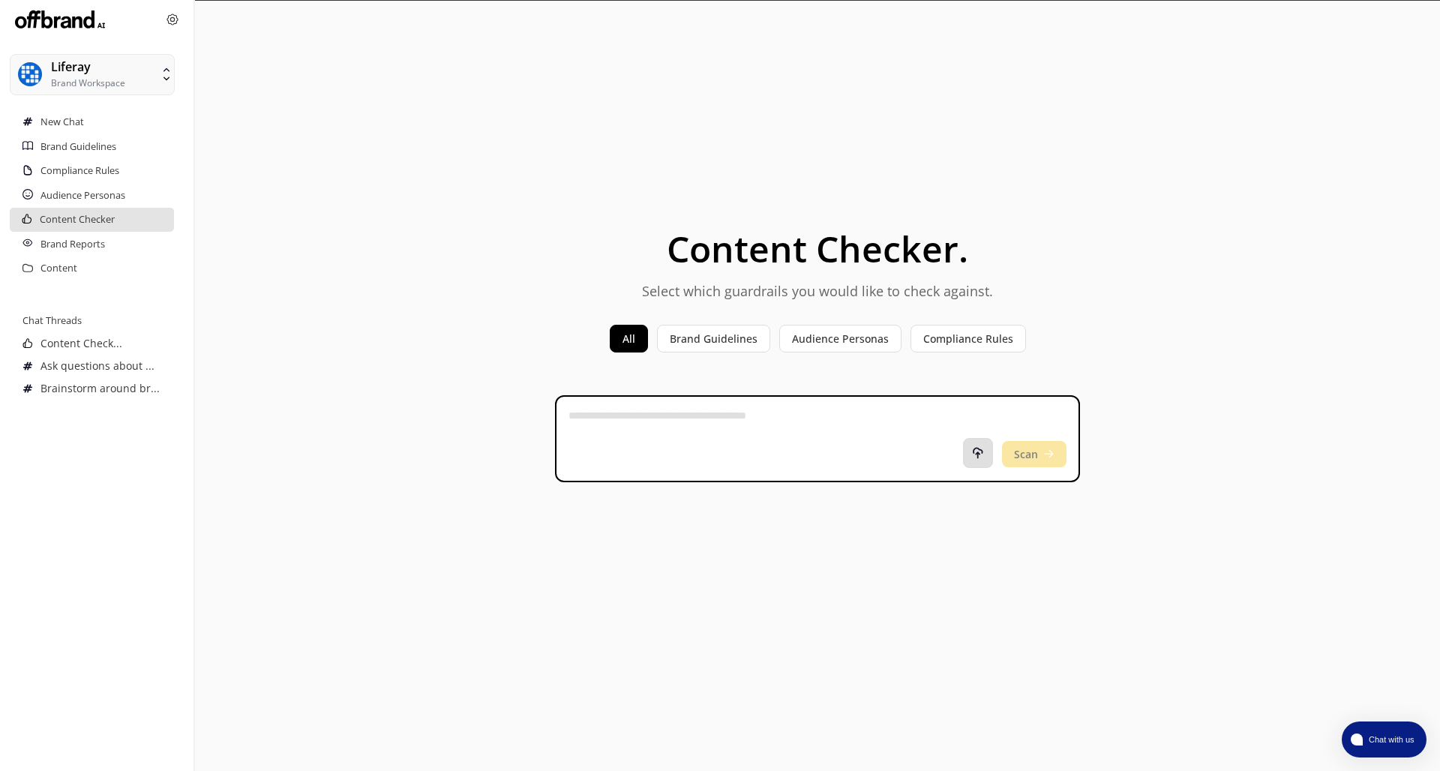
click at [980, 460] on button at bounding box center [978, 453] width 30 height 30
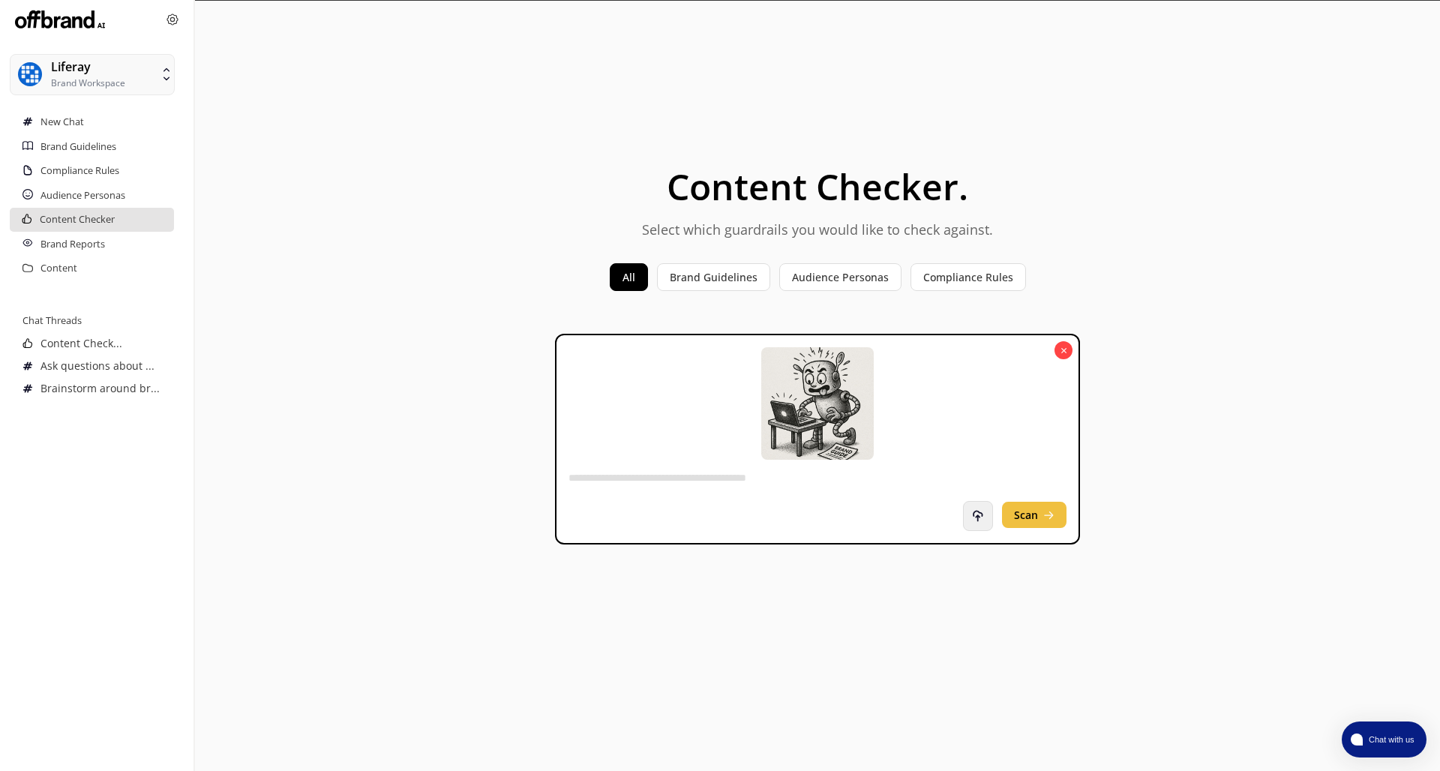
click at [1035, 517] on button "Scan" at bounding box center [1034, 515] width 64 height 26
